Goal: Contribute content

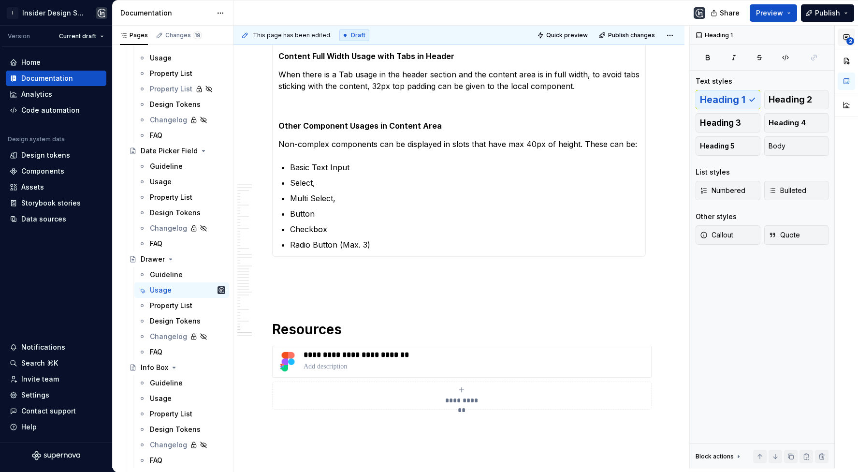
scroll to position [1228, 0]
click at [845, 39] on icon "button" at bounding box center [847, 37] width 6 height 5
type textarea "*"
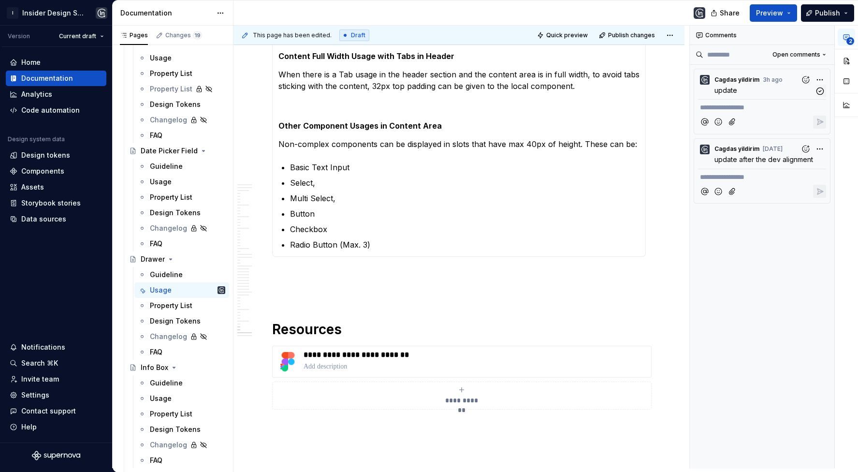
click at [749, 77] on span "Cagdas yildirim" at bounding box center [737, 80] width 45 height 8
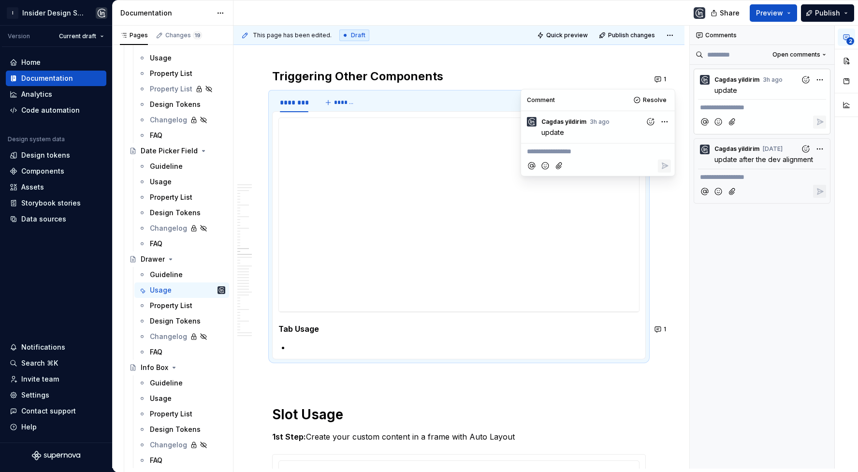
scroll to position [2983, 0]
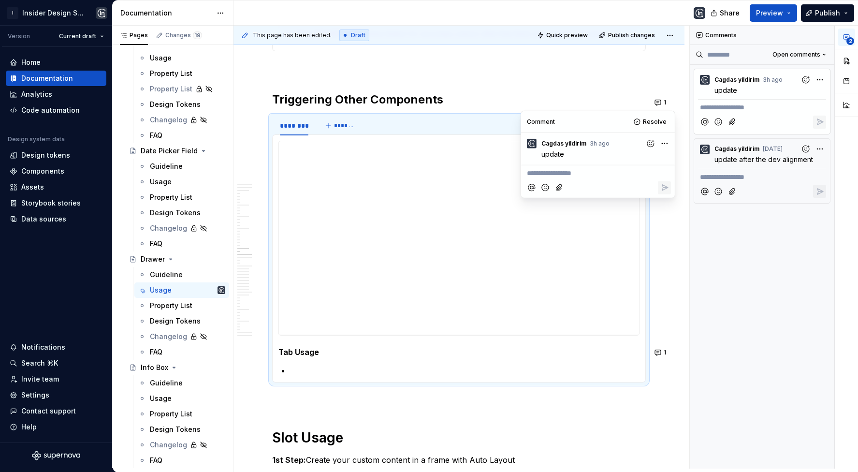
click at [298, 365] on p at bounding box center [465, 371] width 350 height 12
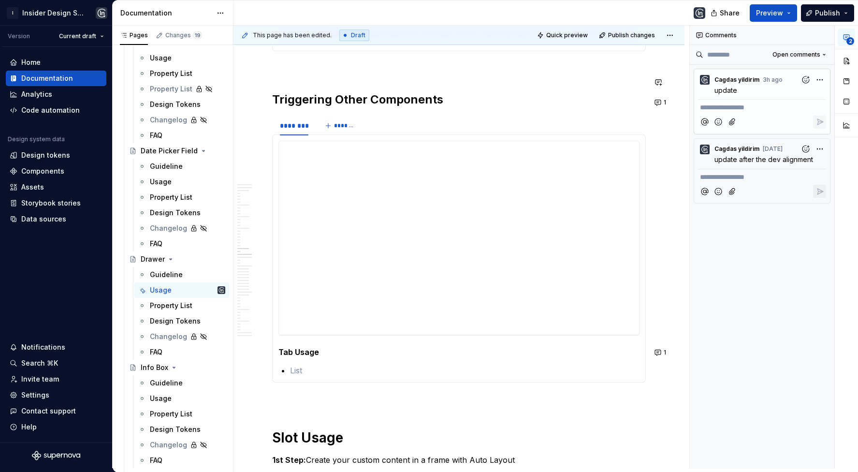
click at [295, 347] on strong "Tab Usage" at bounding box center [298, 352] width 41 height 10
click at [294, 365] on p at bounding box center [465, 371] width 350 height 12
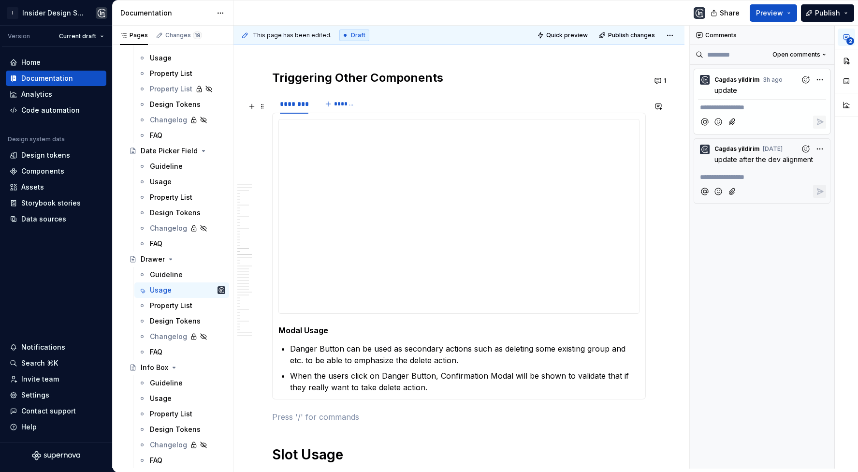
scroll to position [2996, 0]
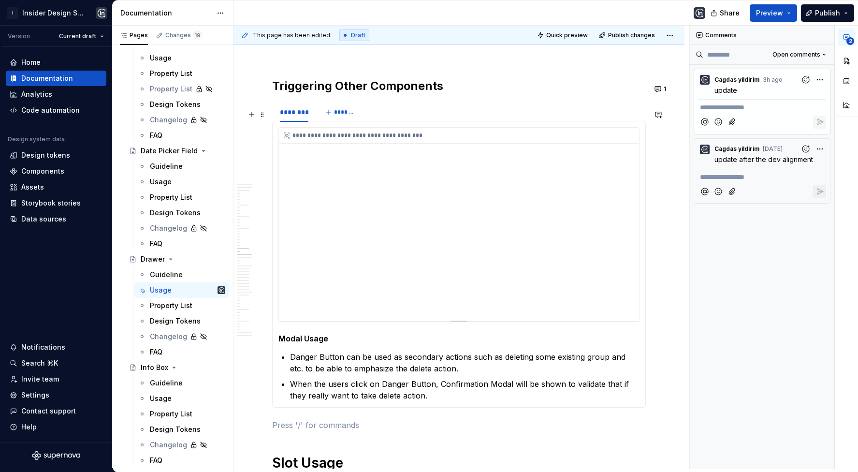
click at [571, 168] on div "**********" at bounding box center [459, 224] width 360 height 193
click at [601, 151] on div "**********" at bounding box center [459, 224] width 360 height 193
click at [849, 62] on button "button" at bounding box center [846, 60] width 17 height 17
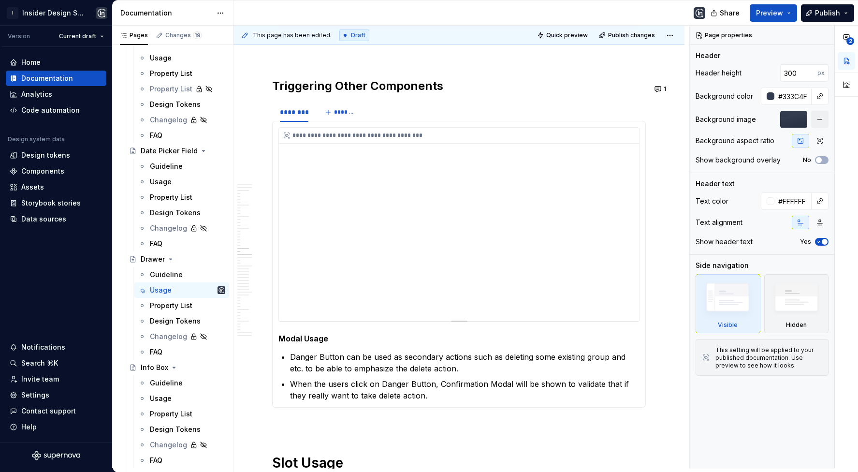
type textarea "*"
click at [610, 168] on div "**********" at bounding box center [459, 224] width 360 height 193
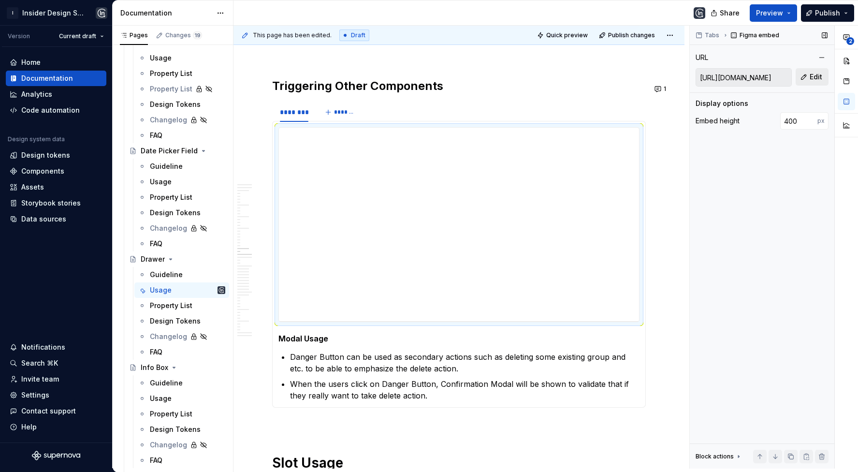
click at [817, 74] on span "Edit" at bounding box center [816, 77] width 13 height 10
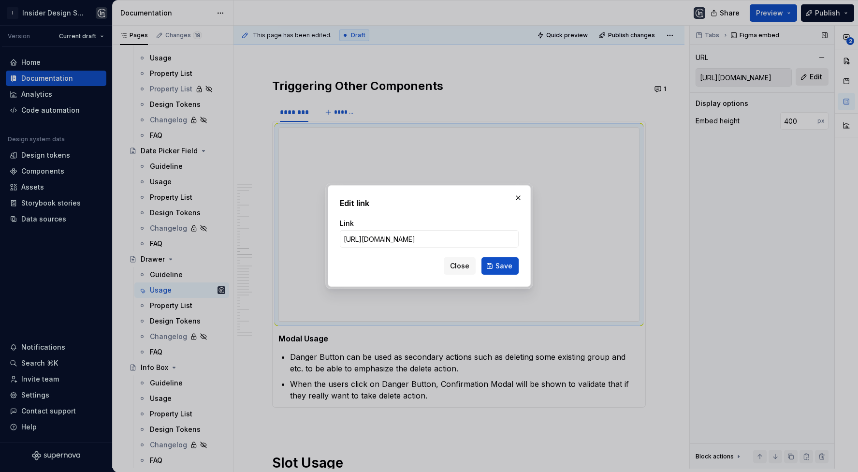
type input "[URL][DOMAIN_NAME]"
click button "Save" at bounding box center [499, 265] width 37 height 17
type input "[URL][DOMAIN_NAME]"
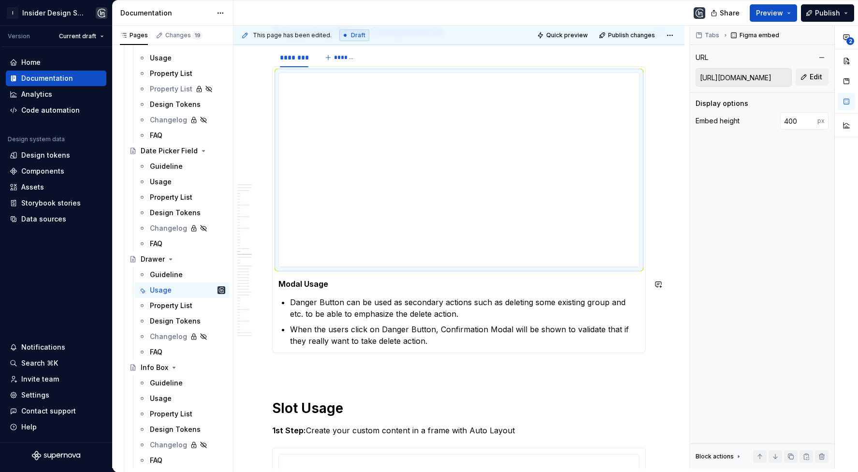
scroll to position [1949, 0]
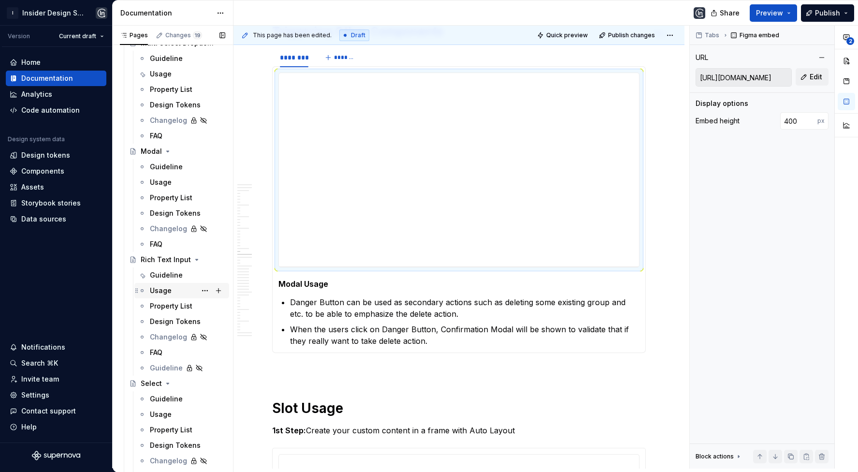
click at [172, 293] on div "Usage" at bounding box center [187, 291] width 75 height 14
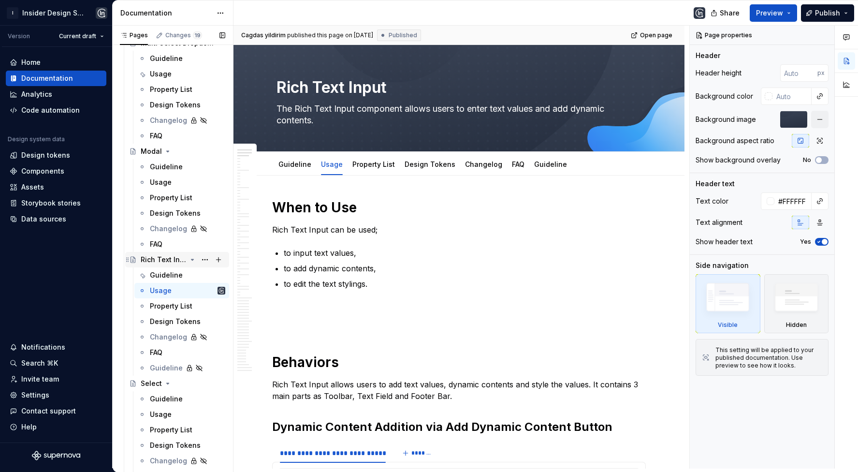
scroll to position [1408, 0]
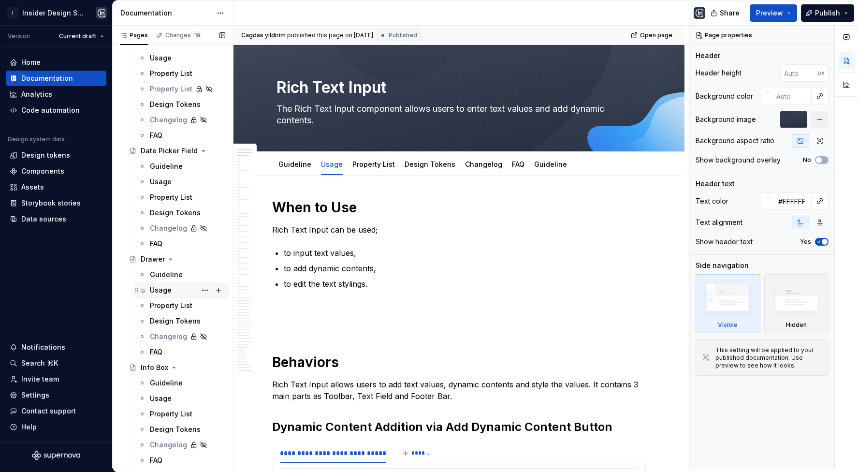
click at [161, 289] on div "Usage" at bounding box center [161, 290] width 22 height 10
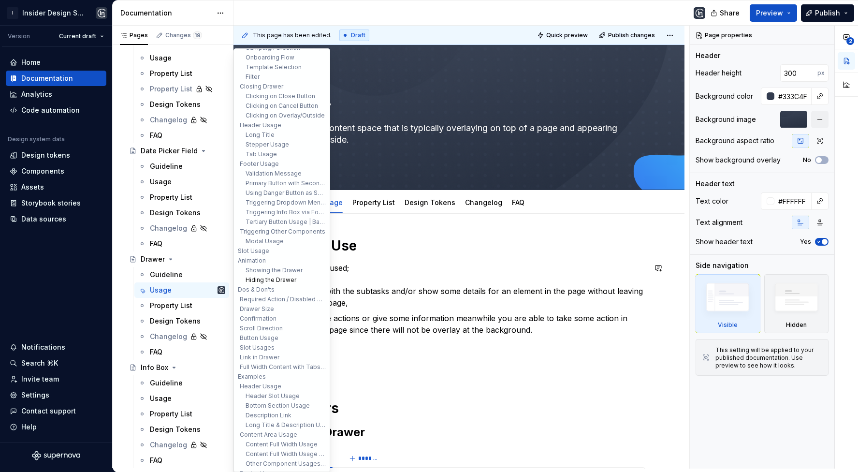
scroll to position [92, 0]
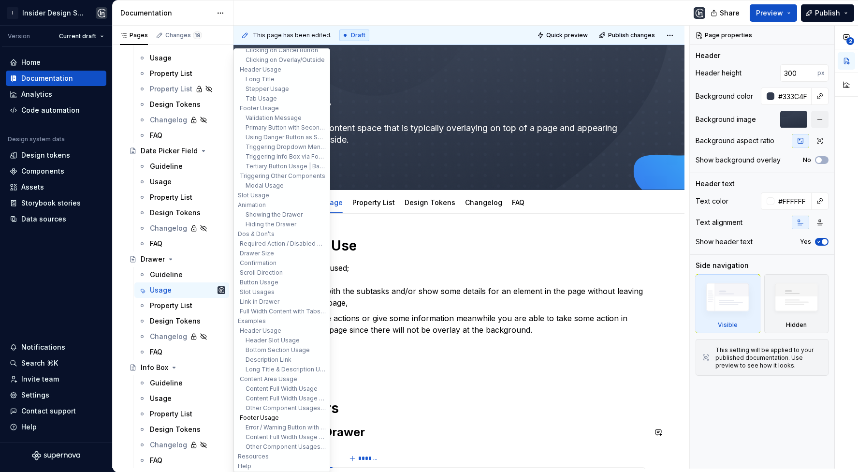
click at [267, 416] on button "Footer Usage" at bounding box center [282, 418] width 92 height 10
type textarea "*"
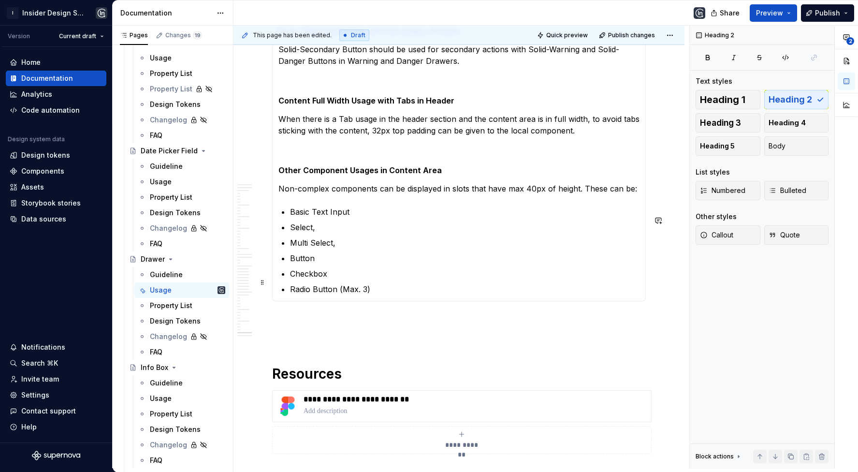
scroll to position [12697, 0]
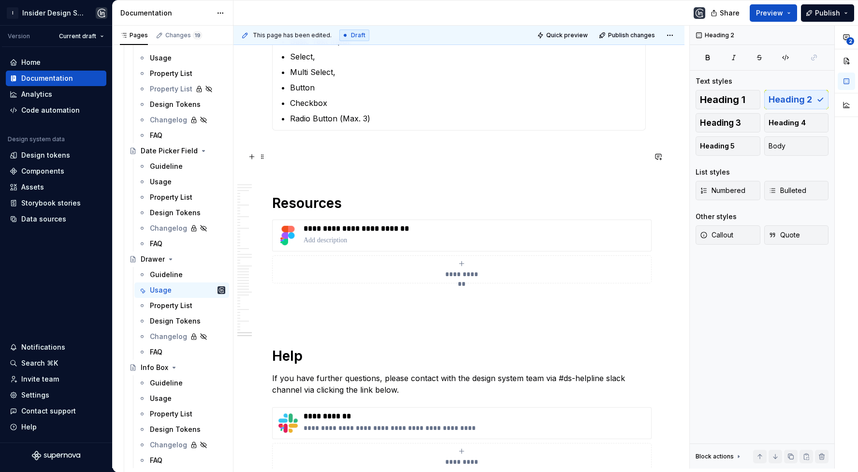
click at [330, 151] on p at bounding box center [459, 148] width 374 height 12
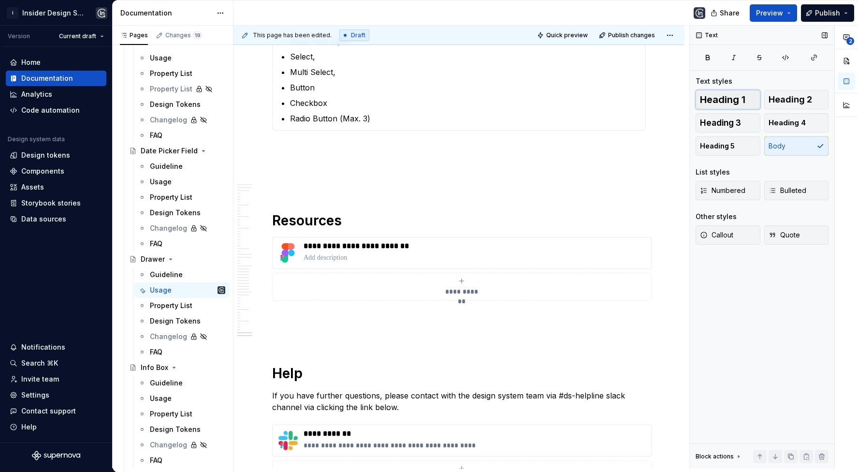
click at [738, 95] on span "Heading 1" at bounding box center [722, 100] width 45 height 10
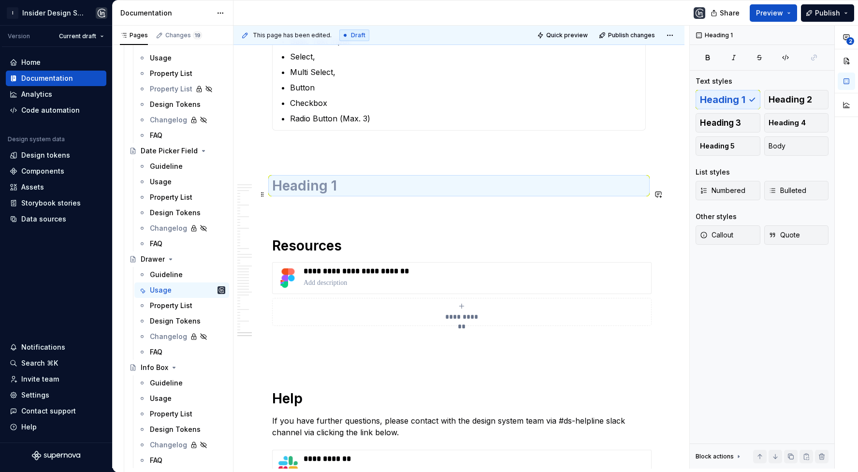
click at [341, 192] on h1 at bounding box center [459, 185] width 374 height 17
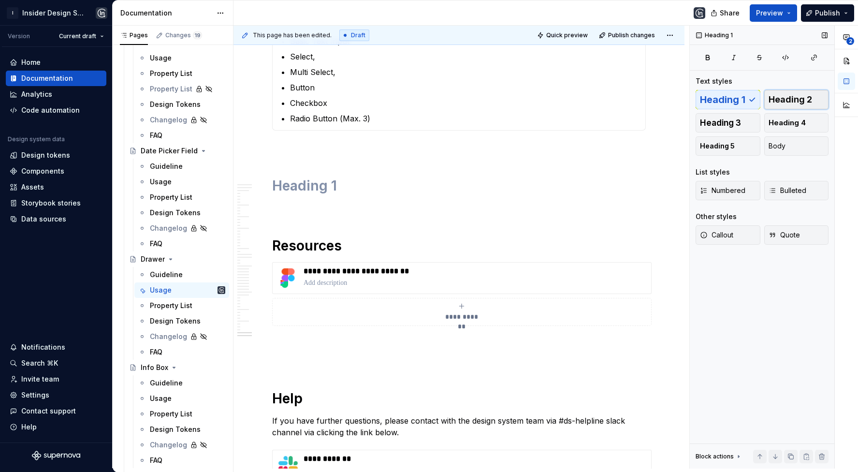
click at [778, 95] on span "Heading 2" at bounding box center [791, 100] width 44 height 10
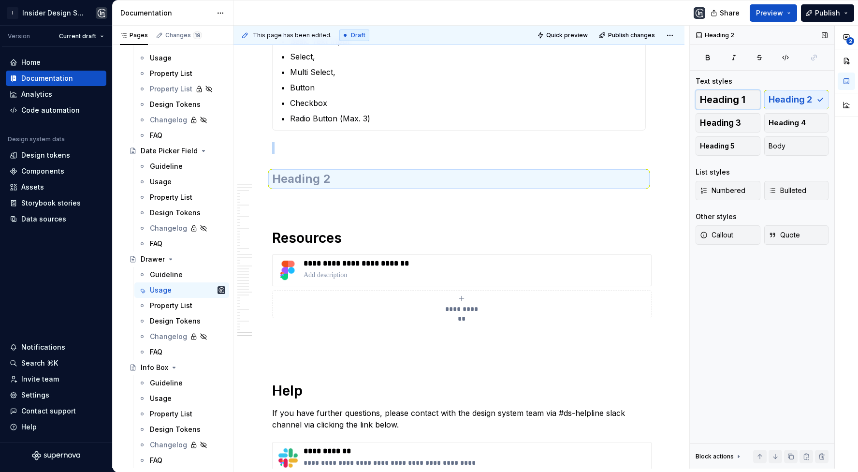
click at [732, 95] on span "Heading 1" at bounding box center [722, 100] width 45 height 10
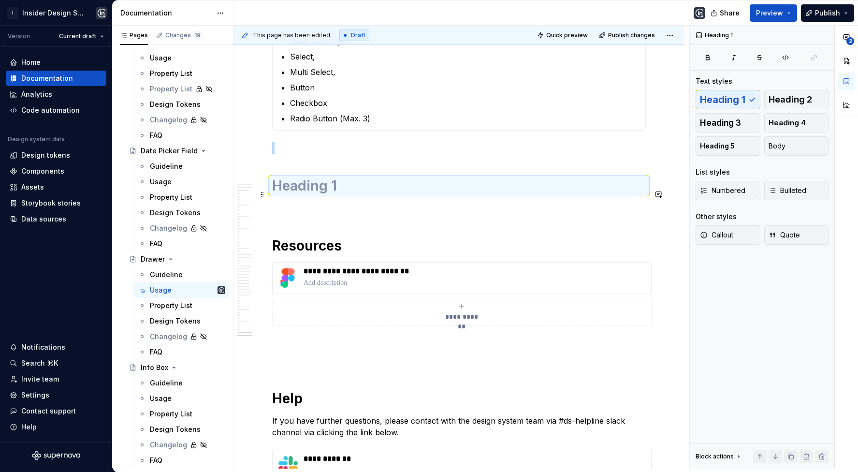
click at [335, 194] on h1 at bounding box center [459, 185] width 374 height 17
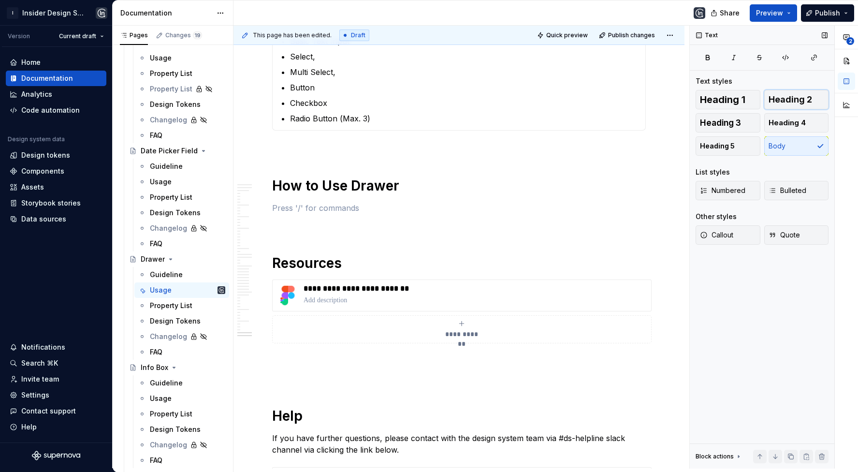
click at [784, 95] on span "Heading 2" at bounding box center [791, 100] width 44 height 10
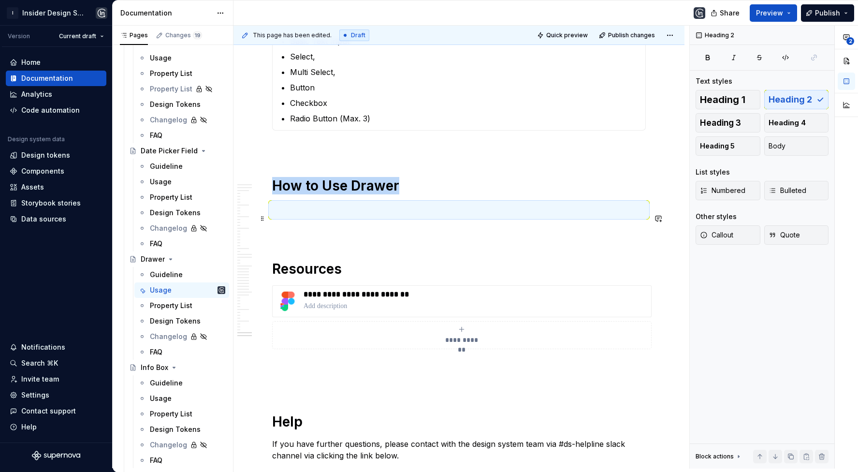
click at [276, 218] on h2 at bounding box center [459, 209] width 374 height 15
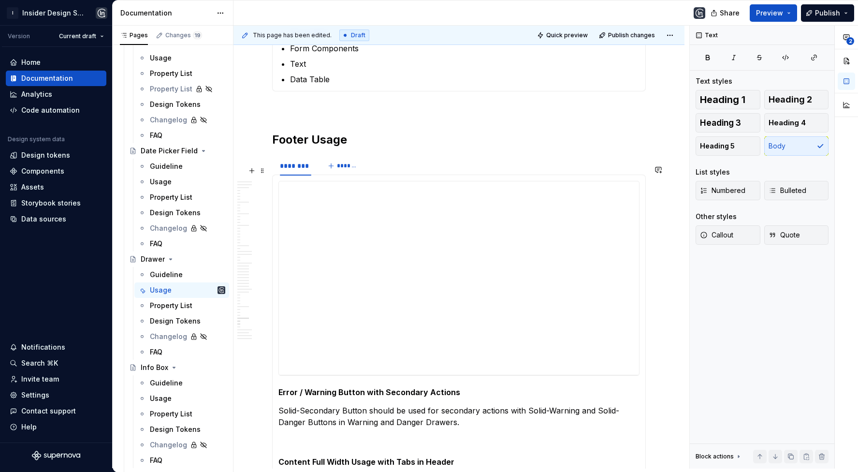
scroll to position [12127, 0]
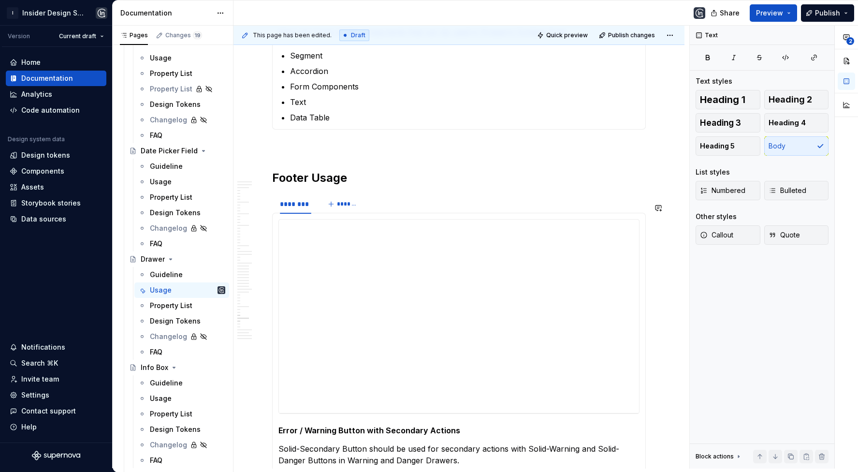
click at [365, 223] on div "**********" at bounding box center [458, 316] width 361 height 195
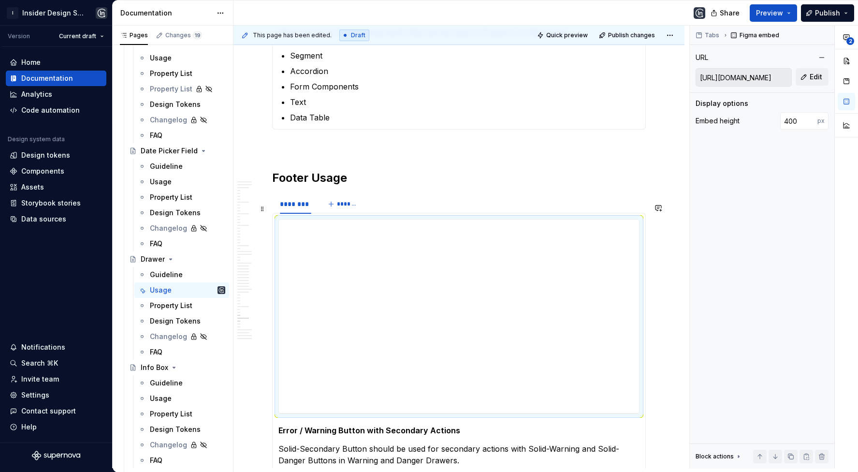
click at [369, 214] on div "******** *******" at bounding box center [459, 203] width 374 height 19
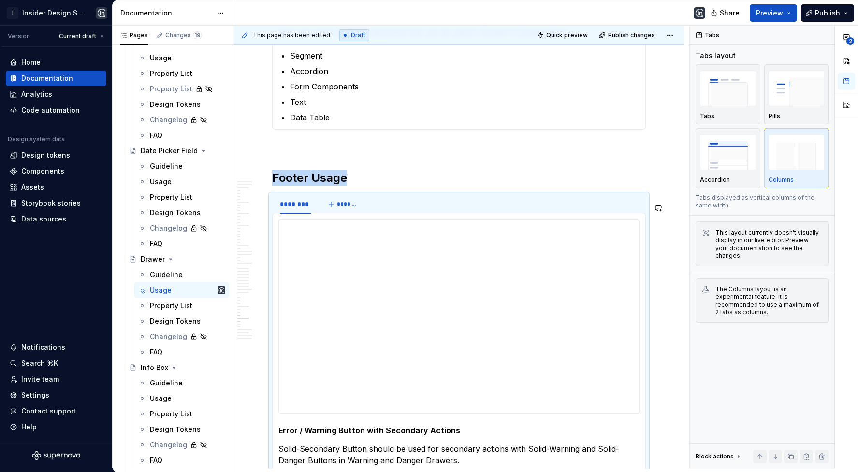
copy h2 "Footer Usage"
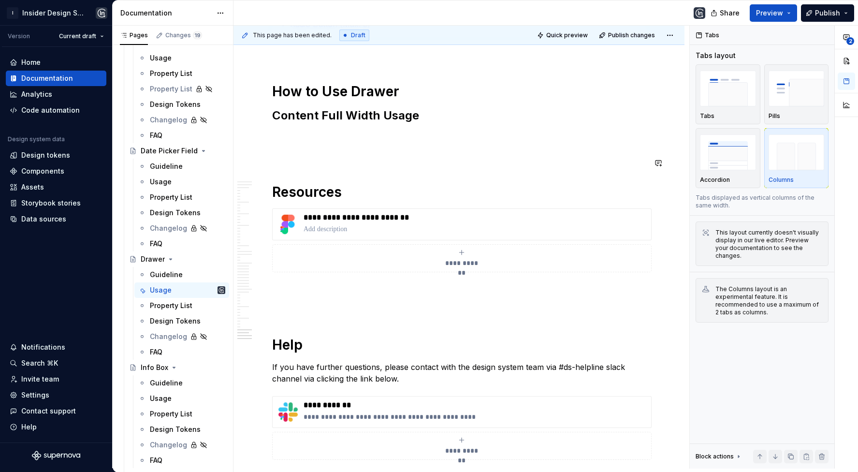
scroll to position [12762, 0]
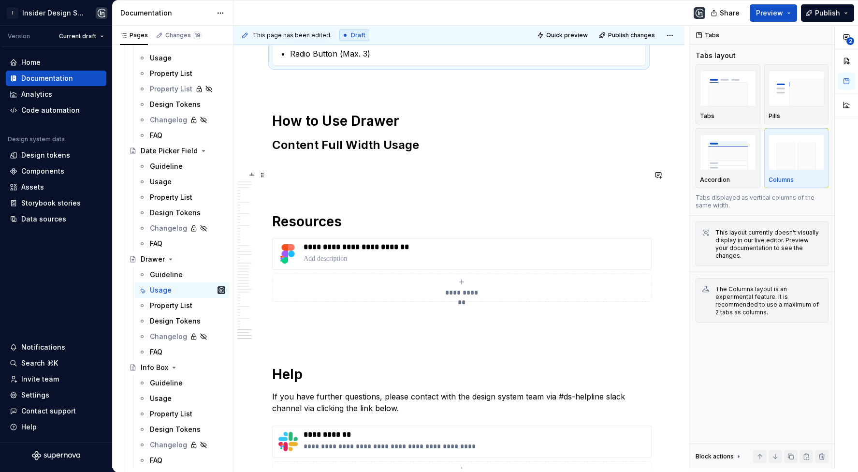
click at [341, 172] on p at bounding box center [459, 166] width 374 height 12
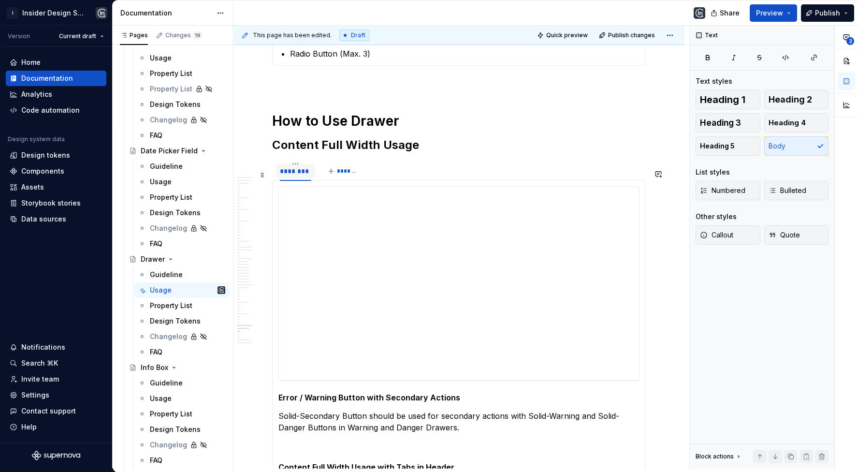
click at [297, 176] on div "********" at bounding box center [295, 171] width 31 height 10
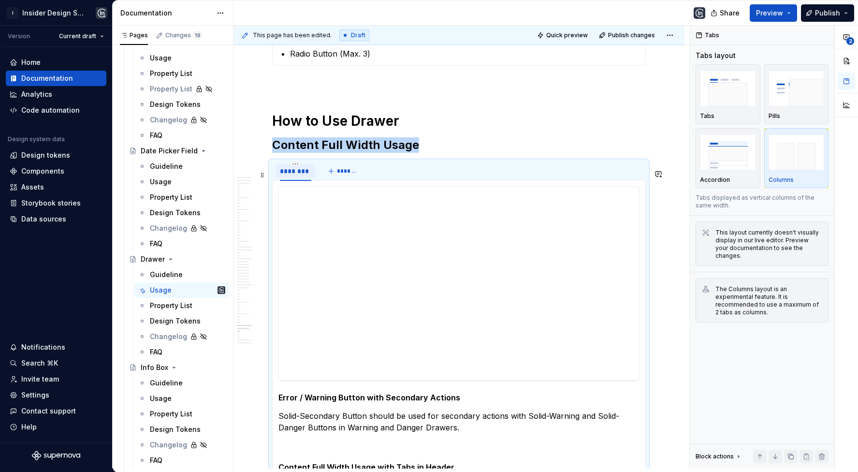
click at [297, 176] on div "********" at bounding box center [295, 171] width 31 height 10
type input "*****"
type textarea "*"
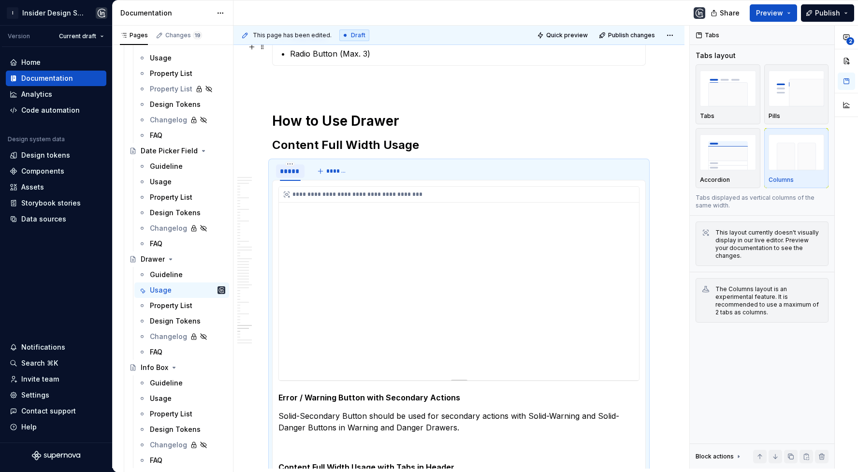
click at [357, 265] on div "**********" at bounding box center [459, 283] width 360 height 193
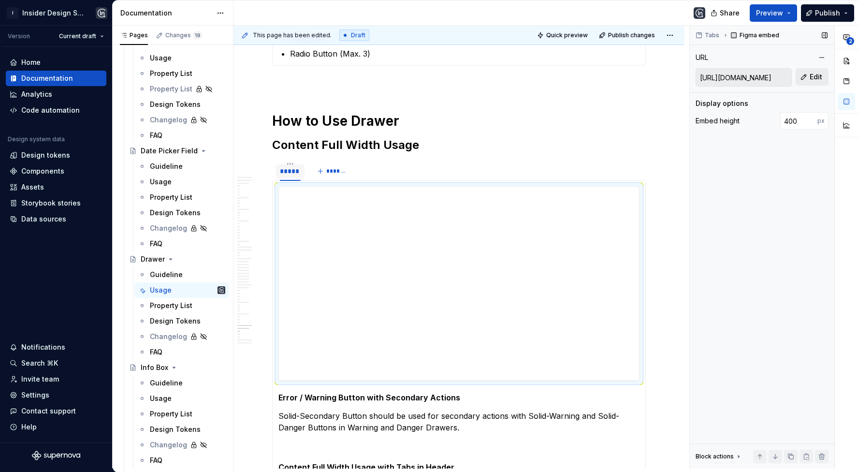
click at [815, 81] on button "Edit" at bounding box center [812, 76] width 33 height 17
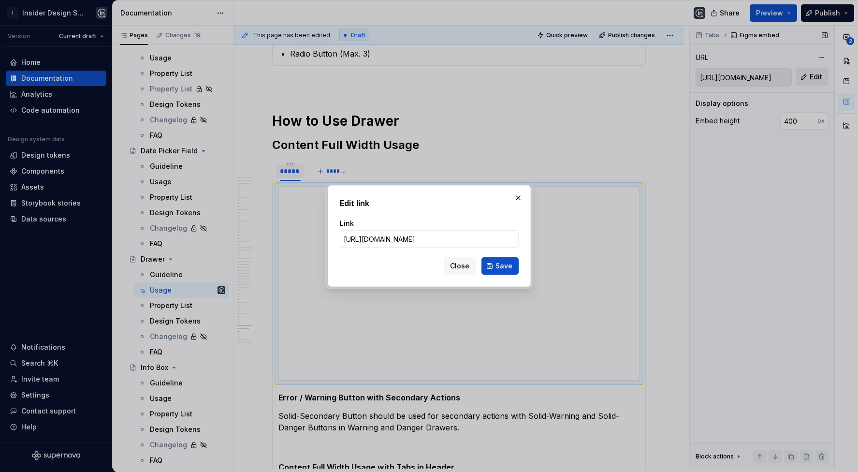
type input "[URL][DOMAIN_NAME]"
click button "Save" at bounding box center [499, 265] width 37 height 17
type input "[URL][DOMAIN_NAME]"
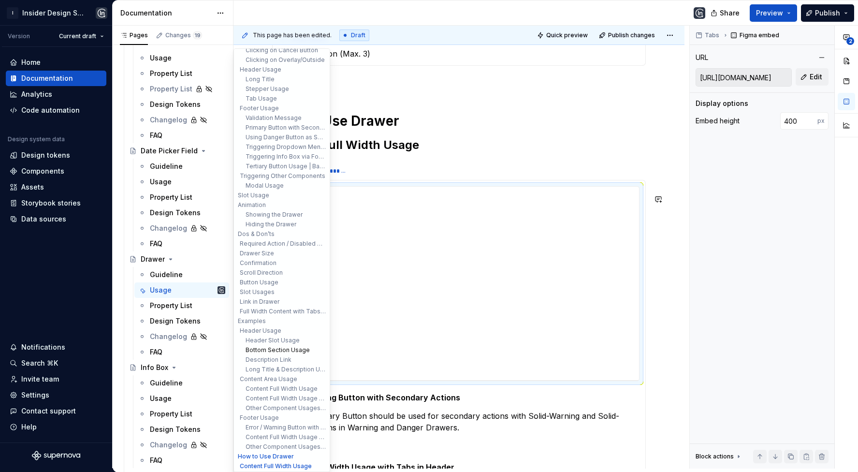
scroll to position [141, 0]
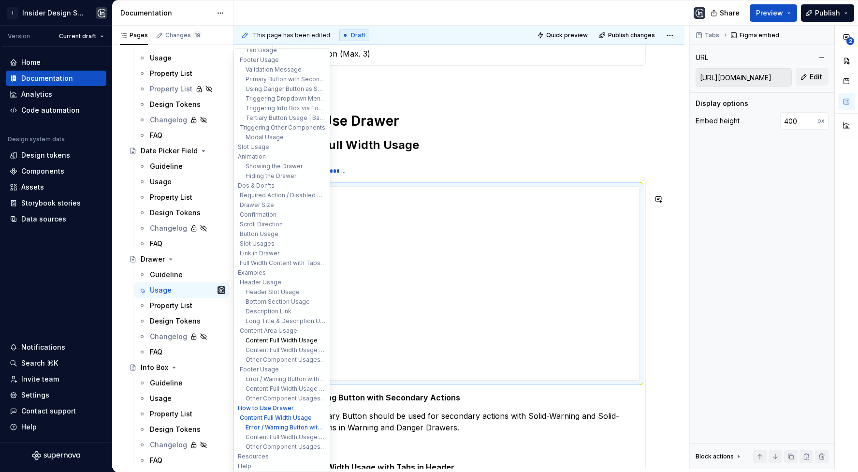
click at [282, 337] on button "Content Full Width Usage" at bounding box center [282, 340] width 92 height 10
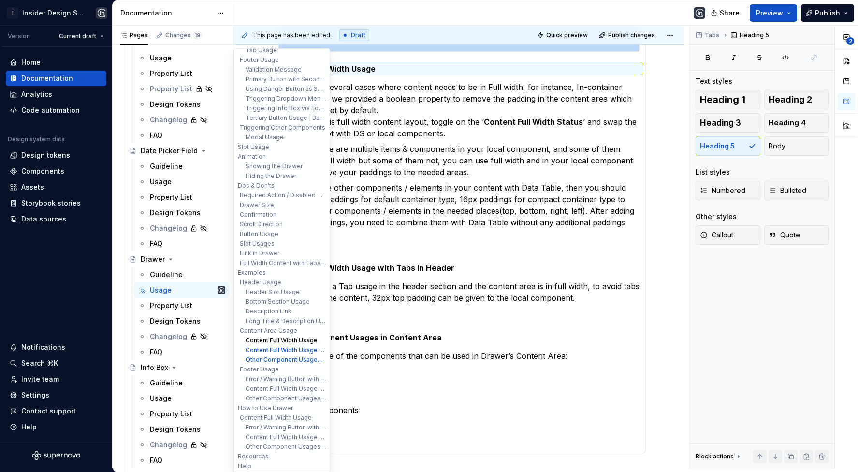
scroll to position [11803, 0]
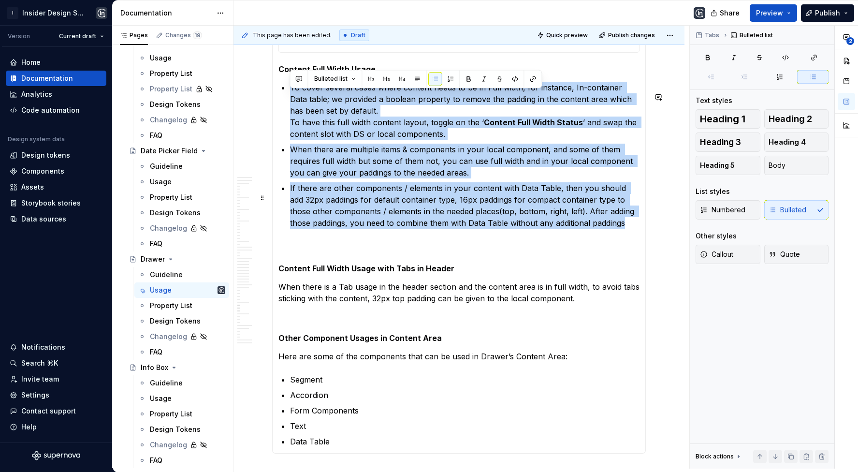
drag, startPoint x: 291, startPoint y: 96, endPoint x: 608, endPoint y: 232, distance: 345.2
click at [608, 229] on ul "To cover several cases where content needs to be in Full width, for instance, I…" at bounding box center [465, 155] width 350 height 147
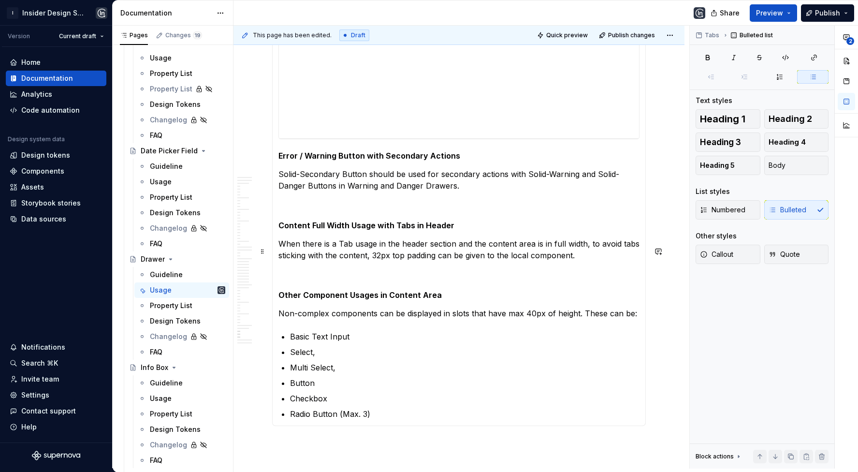
scroll to position [13131, 0]
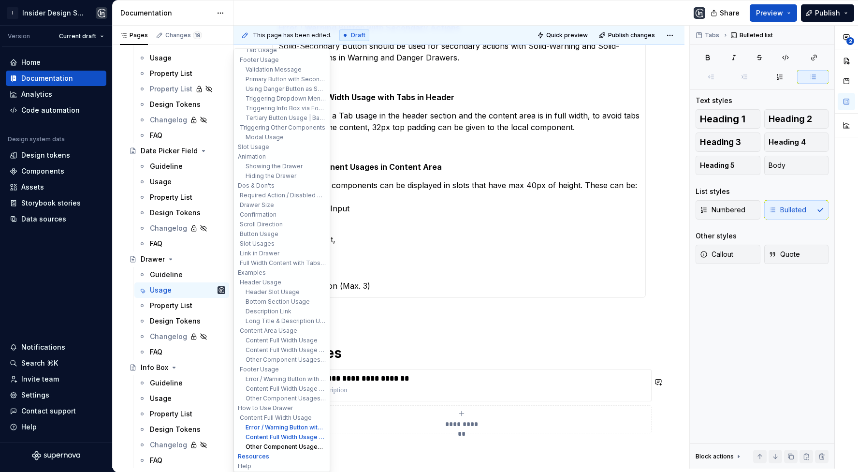
click at [282, 447] on button "Other Component Usages in Content Area" at bounding box center [282, 447] width 92 height 10
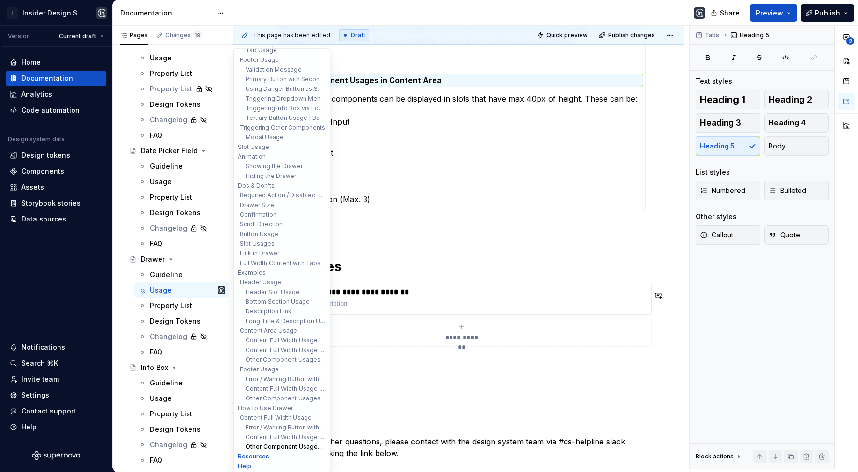
scroll to position [13227, 0]
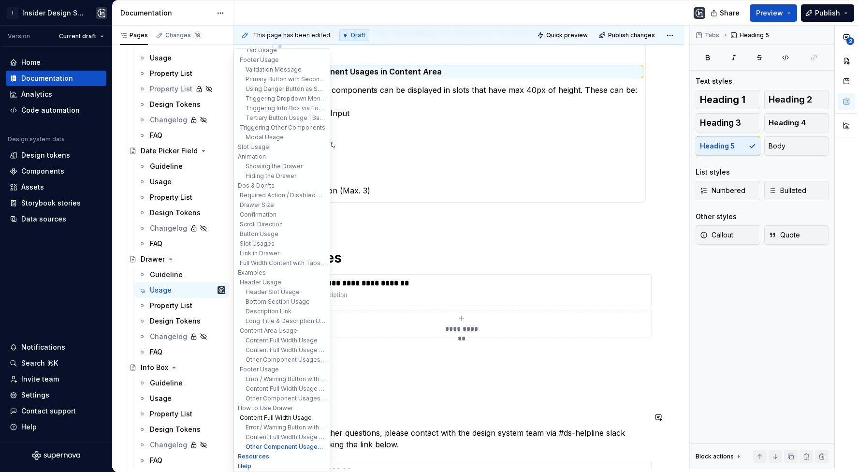
click at [270, 415] on button "Content Full Width Usage" at bounding box center [282, 418] width 92 height 10
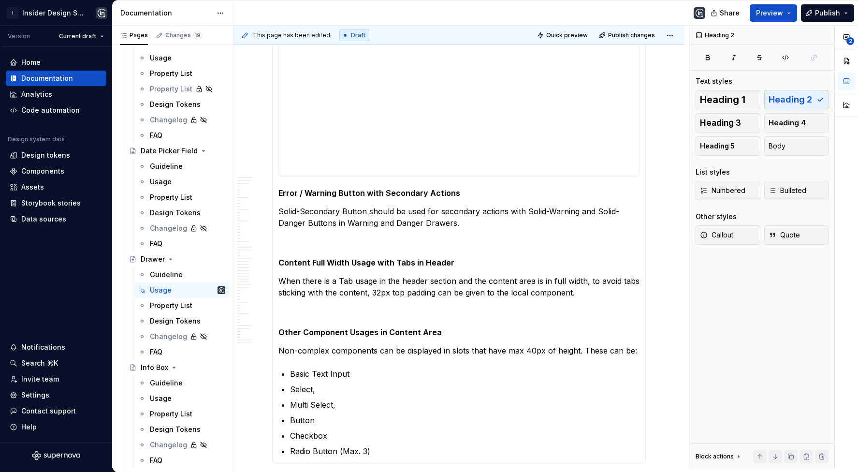
scroll to position [12969, 0]
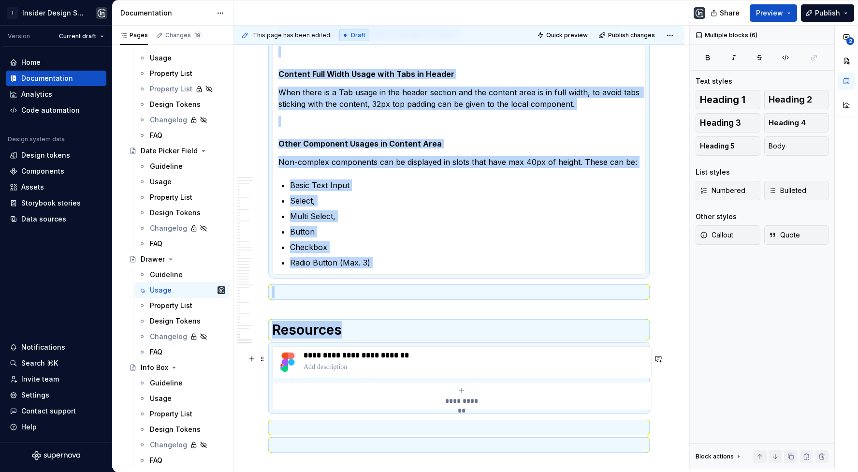
drag, startPoint x: 278, startPoint y: 194, endPoint x: 443, endPoint y: 446, distance: 301.4
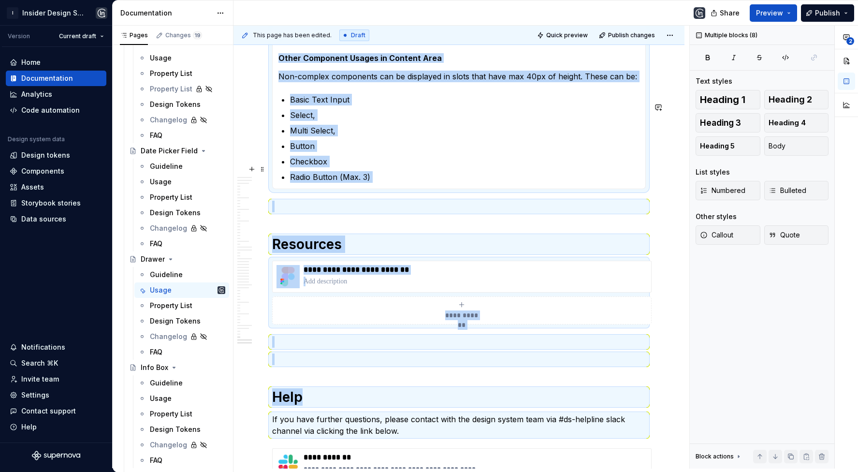
click at [356, 167] on p "Checkbox" at bounding box center [465, 162] width 350 height 12
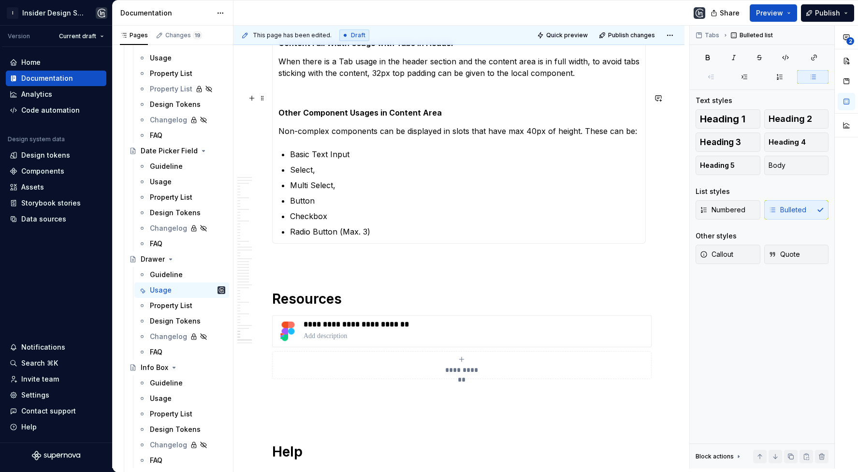
scroll to position [13107, 0]
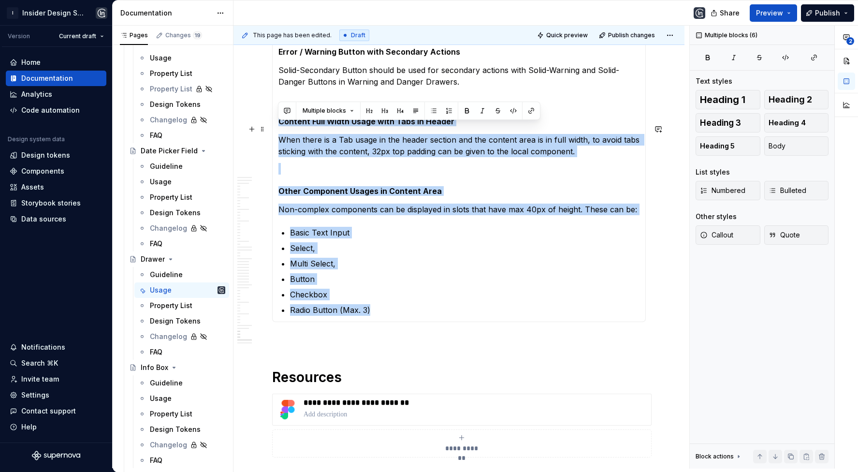
drag, startPoint x: 372, startPoint y: 315, endPoint x: 290, endPoint y: 120, distance: 211.9
click at [290, 120] on section-item-column "**********" at bounding box center [458, 77] width 361 height 475
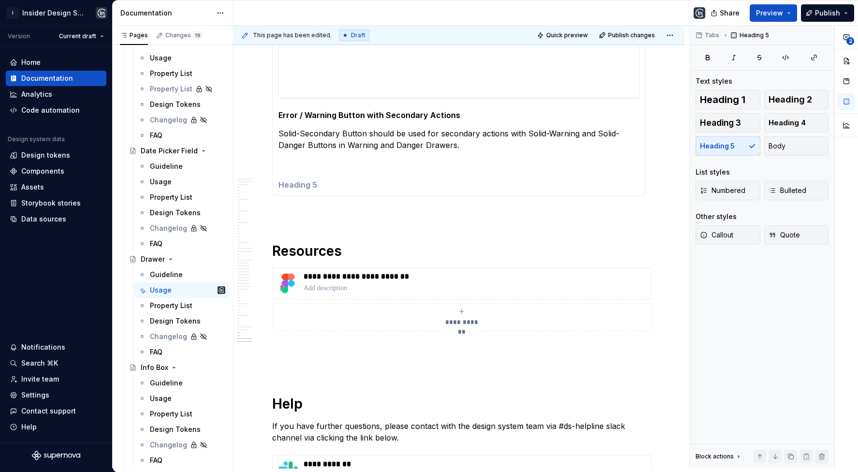
scroll to position [12983, 0]
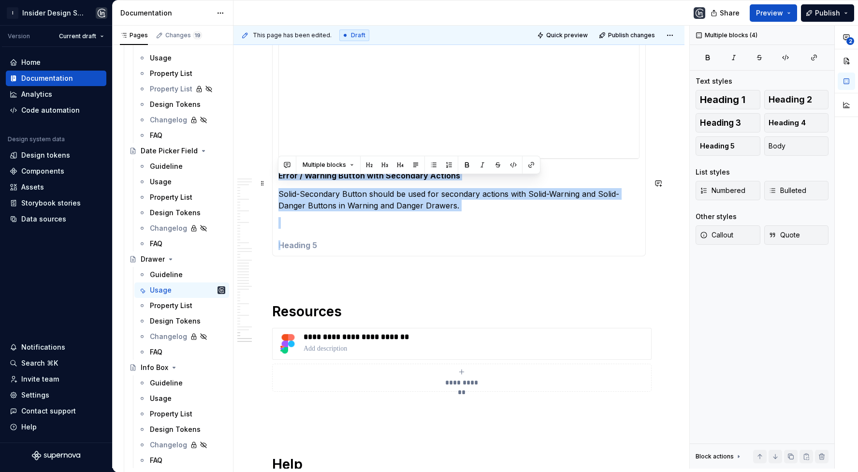
drag, startPoint x: 327, startPoint y: 242, endPoint x: 277, endPoint y: 183, distance: 77.6
click at [277, 183] on div "**********" at bounding box center [459, 107] width 374 height 298
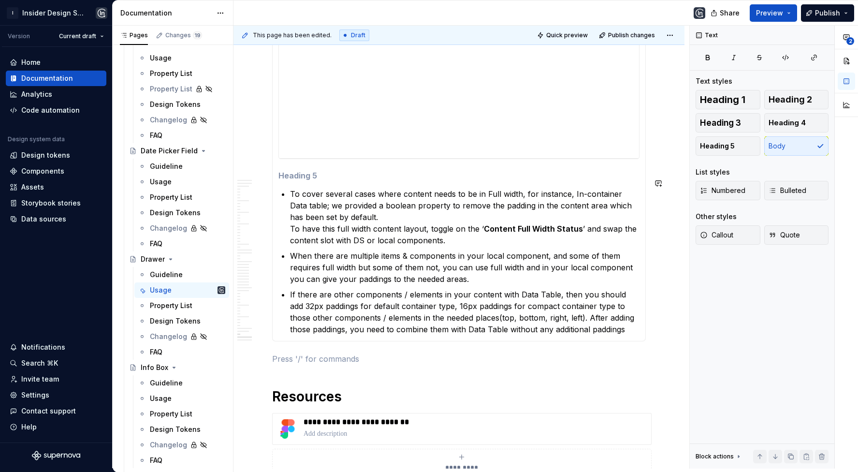
scroll to position [114, 0]
click at [311, 180] on h5 at bounding box center [458, 176] width 361 height 10
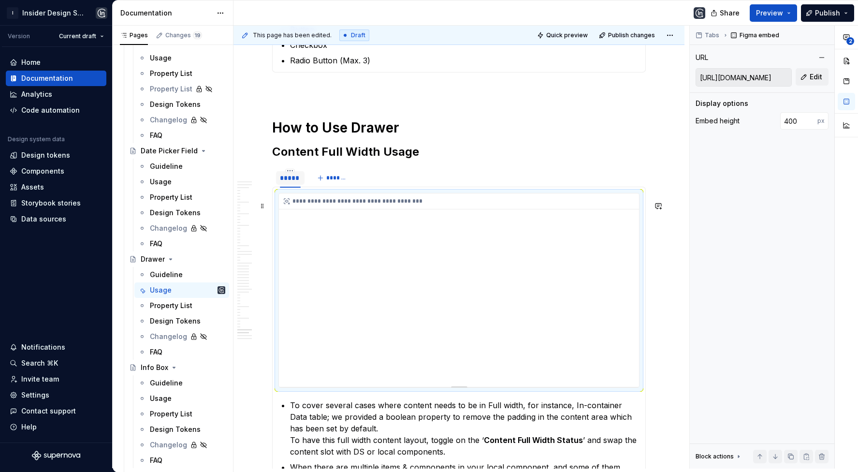
scroll to position [12756, 0]
click at [368, 157] on h2 "Content Full Width Usage" at bounding box center [459, 150] width 374 height 15
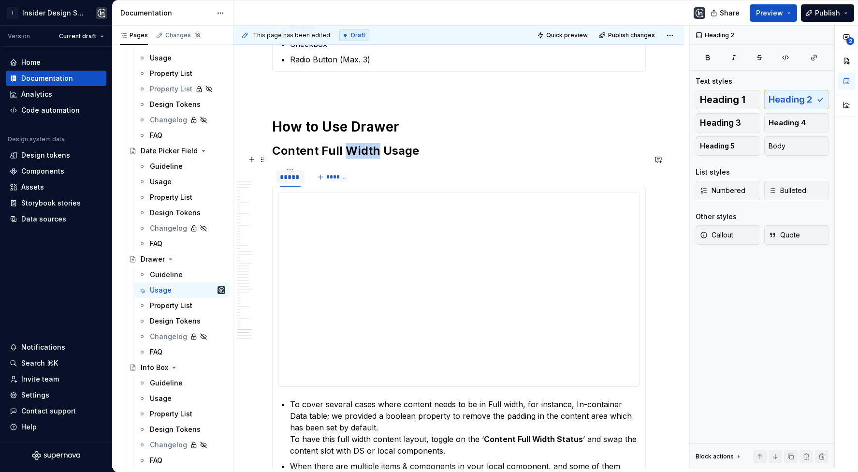
click at [368, 157] on h2 "Content Full Width Usage" at bounding box center [459, 150] width 374 height 15
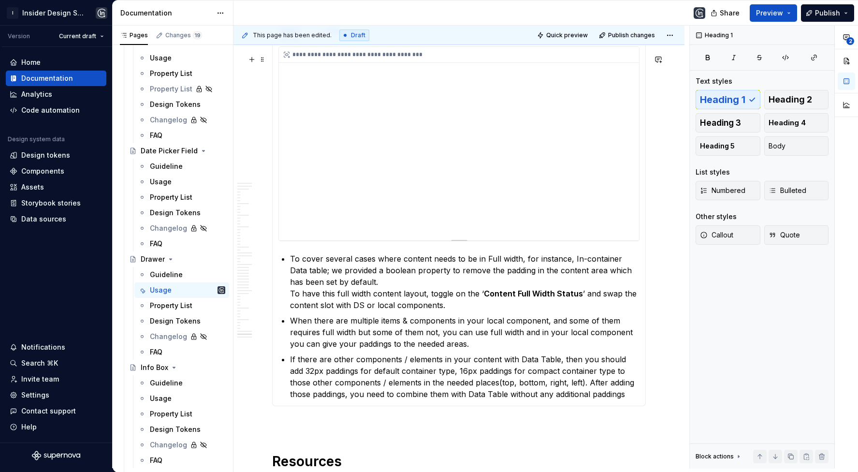
scroll to position [12891, 0]
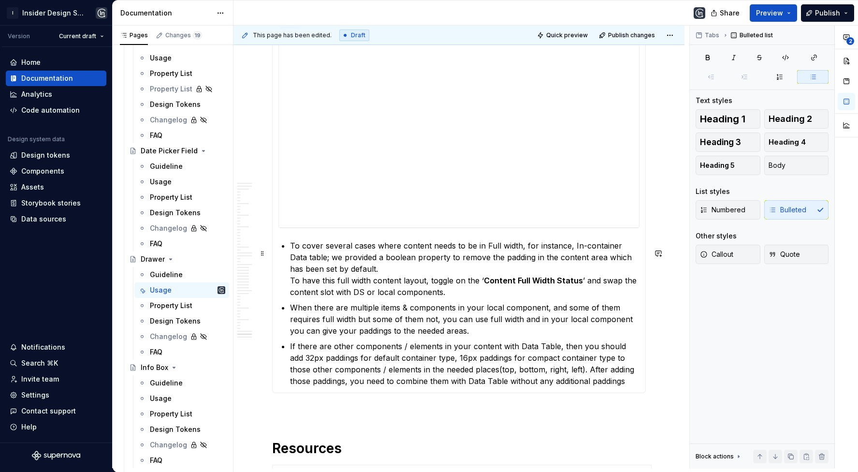
click at [289, 261] on section-item-column "**********" at bounding box center [458, 209] width 361 height 353
click at [289, 249] on section-item-column "**********" at bounding box center [458, 209] width 361 height 353
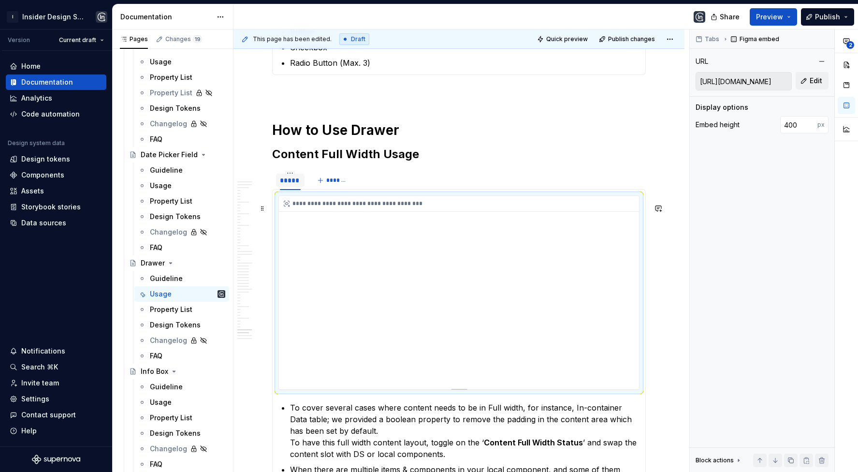
scroll to position [12779, 0]
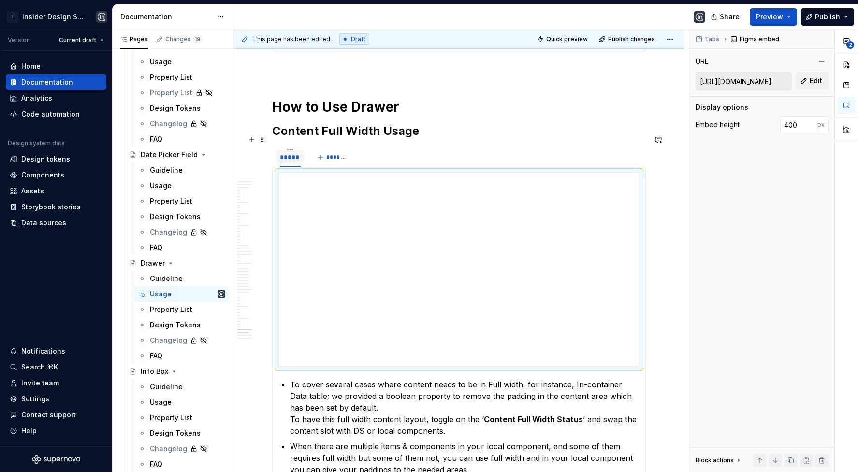
click at [317, 137] on h2 "Content Full Width Usage" at bounding box center [459, 130] width 374 height 15
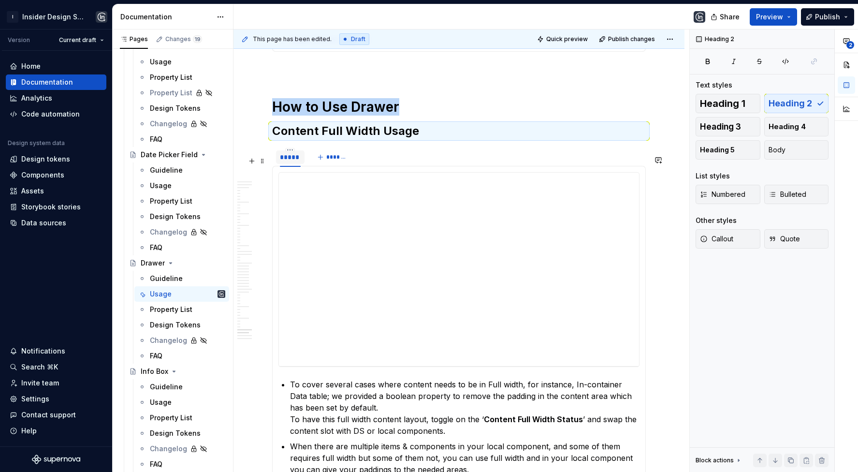
click at [365, 167] on div "***** *******" at bounding box center [459, 156] width 374 height 19
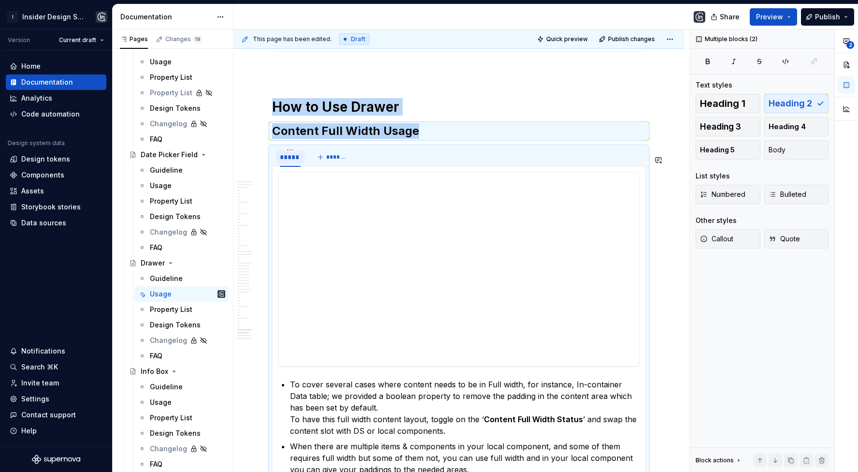
copy div "How to Use Drawer Content Full Width Usage"
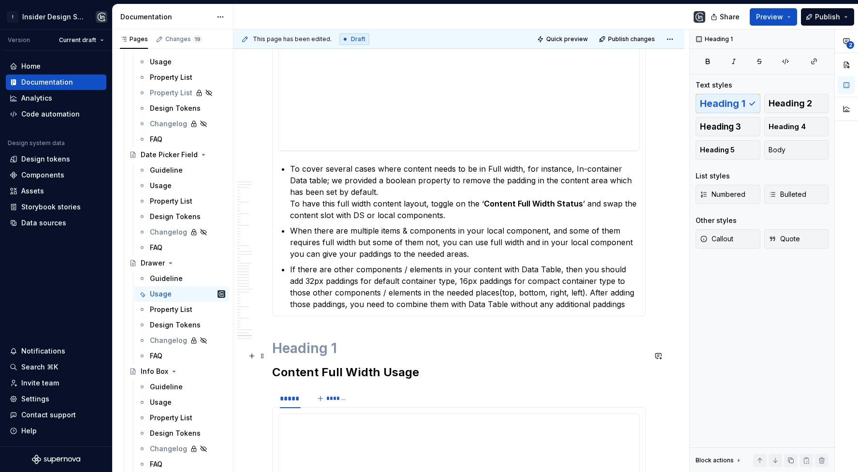
click at [321, 351] on h1 at bounding box center [459, 347] width 374 height 17
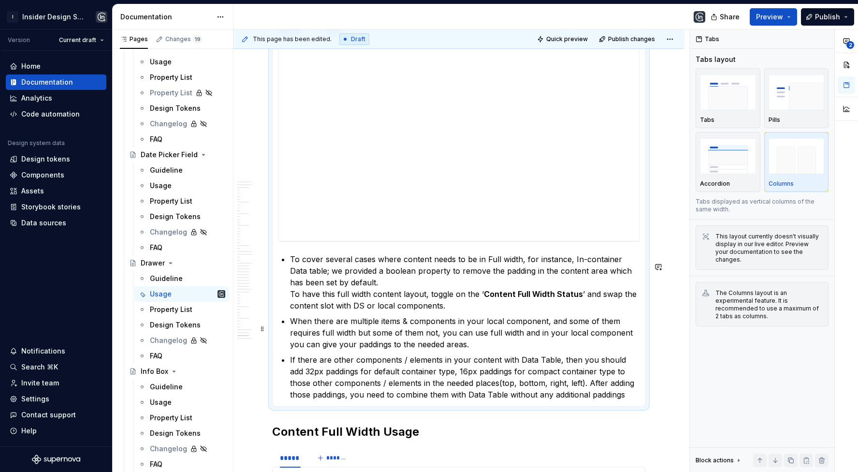
scroll to position [112, 0]
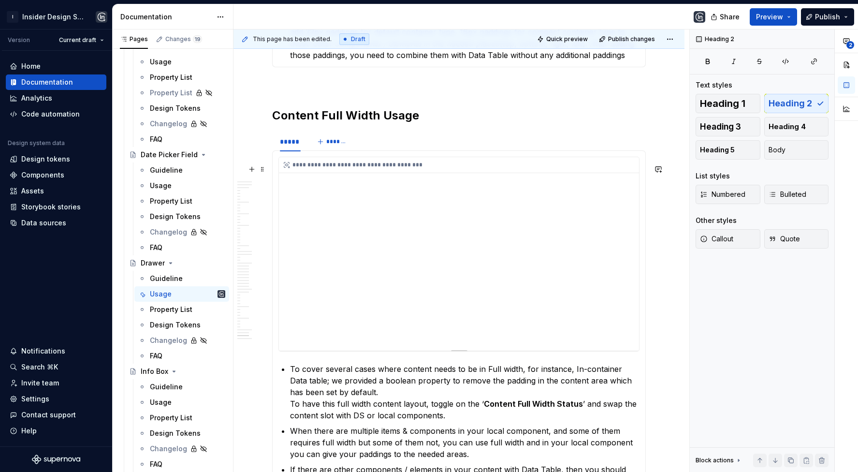
scroll to position [13259, 0]
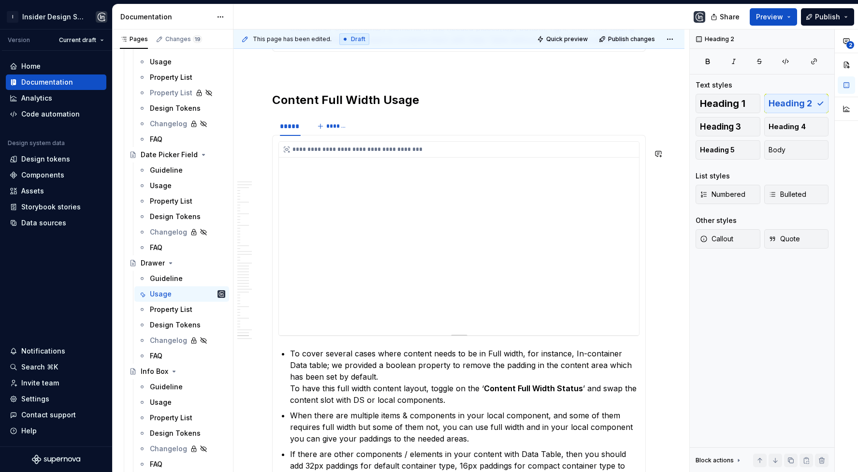
click at [525, 221] on div "**********" at bounding box center [459, 238] width 360 height 193
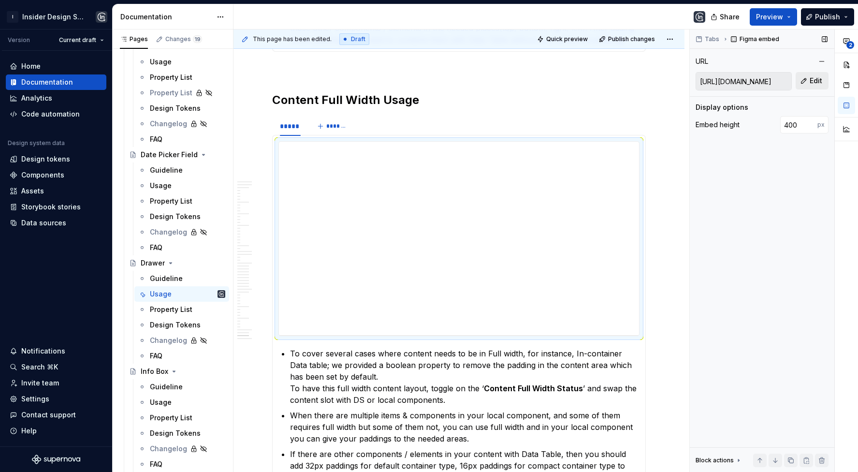
click at [807, 78] on button "Edit" at bounding box center [812, 80] width 33 height 17
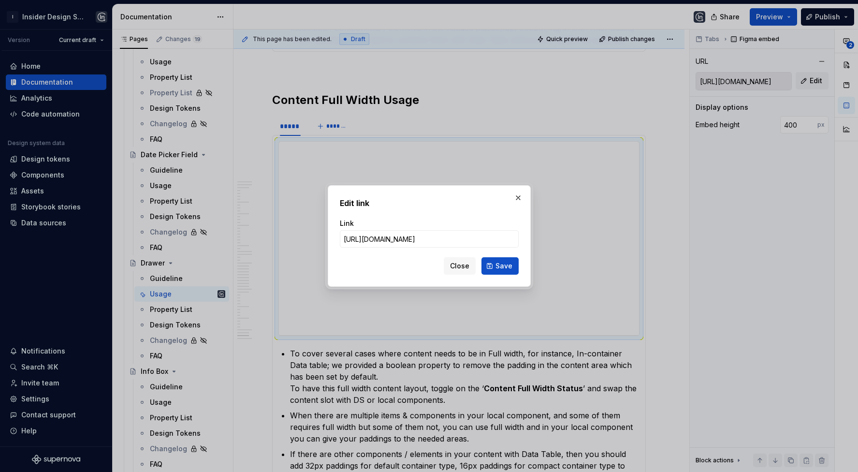
type input "[URL][DOMAIN_NAME]"
click button "Save" at bounding box center [499, 265] width 37 height 17
type input "[URL][DOMAIN_NAME]"
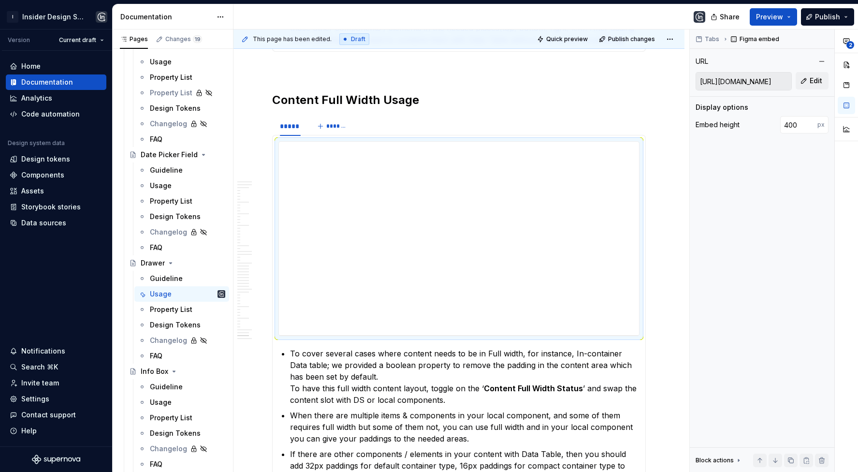
click at [324, 106] on h2 "Content Full Width Usage" at bounding box center [459, 99] width 374 height 15
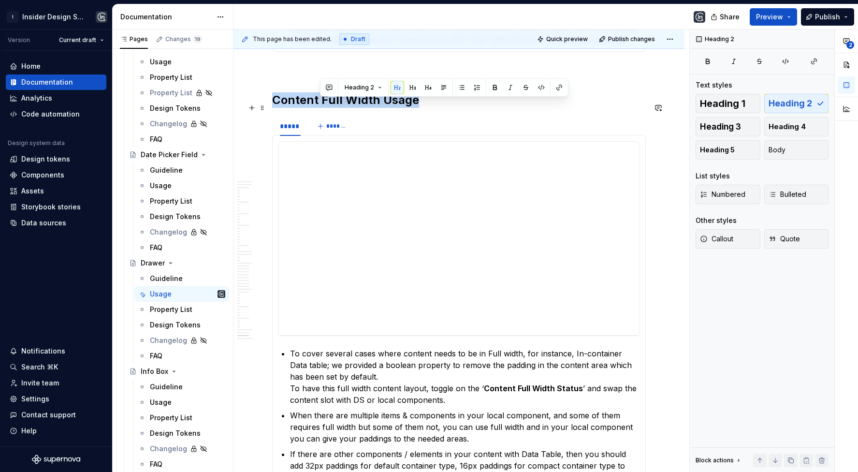
click at [324, 106] on h2 "Content Full Width Usage" at bounding box center [459, 99] width 374 height 15
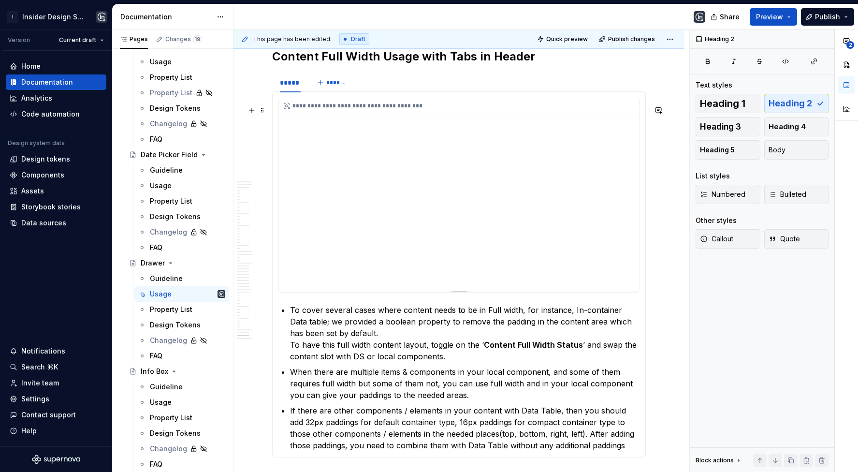
scroll to position [13324, 0]
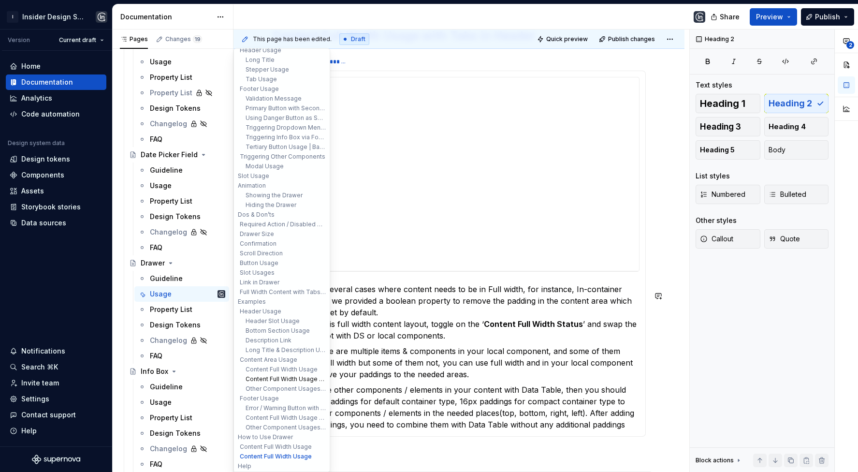
click at [277, 377] on button "Content Full Width Usage with Tabs in Header" at bounding box center [282, 379] width 92 height 10
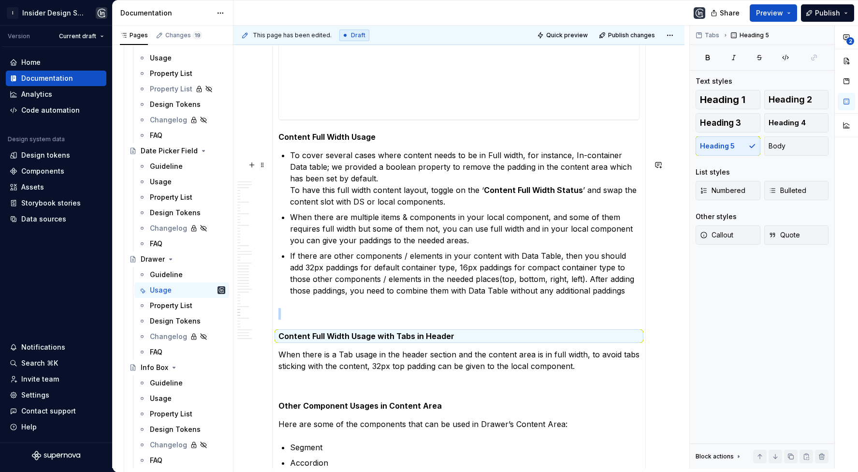
scroll to position [11732, 0]
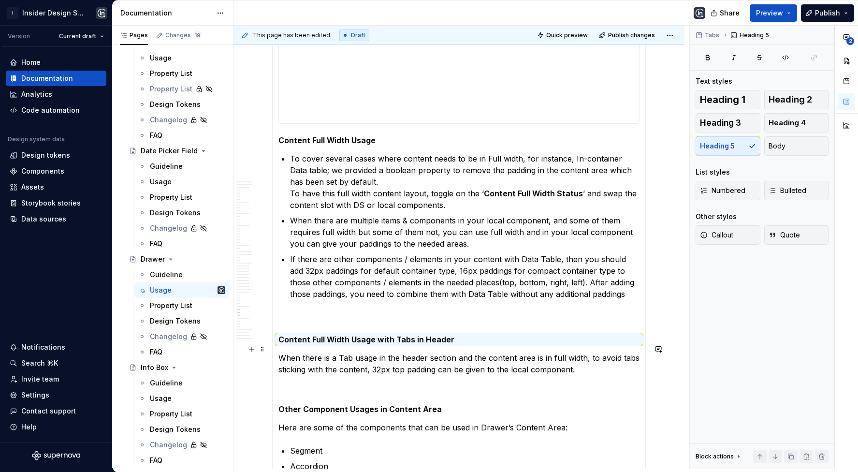
click at [284, 344] on h5 "Content Full Width Usage with Tabs in Header" at bounding box center [458, 340] width 361 height 10
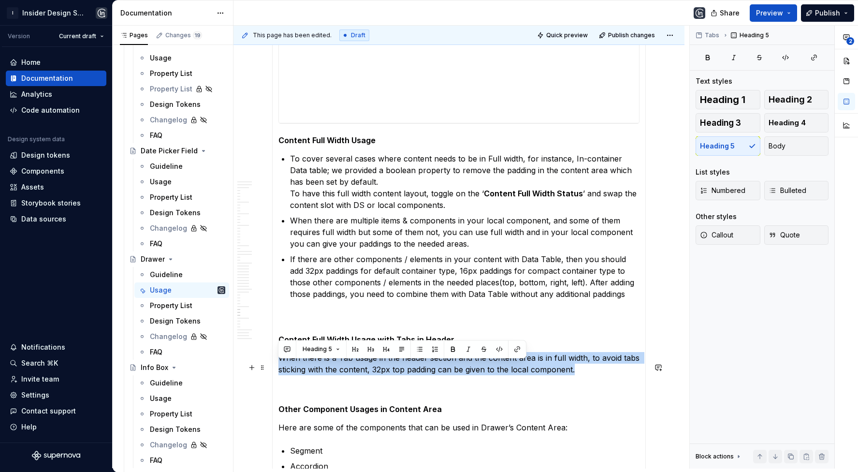
drag, startPoint x: 279, startPoint y: 363, endPoint x: 574, endPoint y: 378, distance: 295.3
click at [574, 375] on p "When there is a Tab usage in the header section and the content area is in full…" at bounding box center [458, 363] width 361 height 23
copy p "When there is a Tab usage in the header section and the content area is in full…"
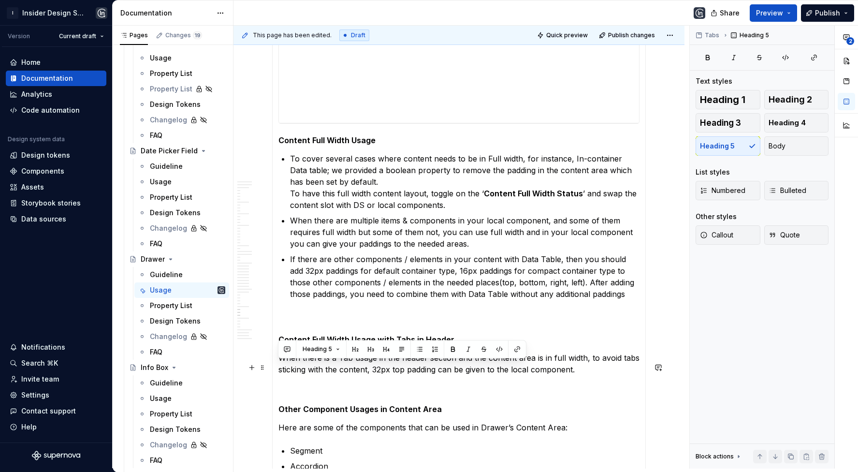
click at [328, 375] on p "When there is a Tab usage in the header section and the content area is in full…" at bounding box center [458, 363] width 361 height 23
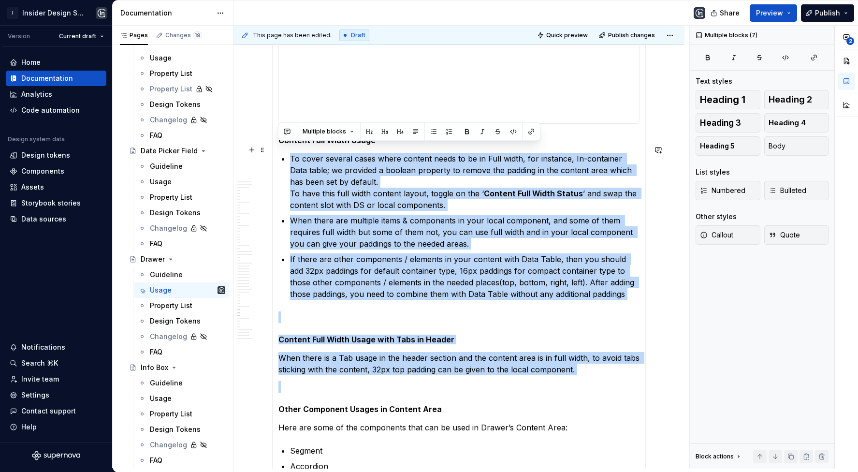
drag, startPoint x: 279, startPoint y: 402, endPoint x: 275, endPoint y: 154, distance: 248.5
click at [275, 154] on div "**********" at bounding box center [459, 224] width 374 height 602
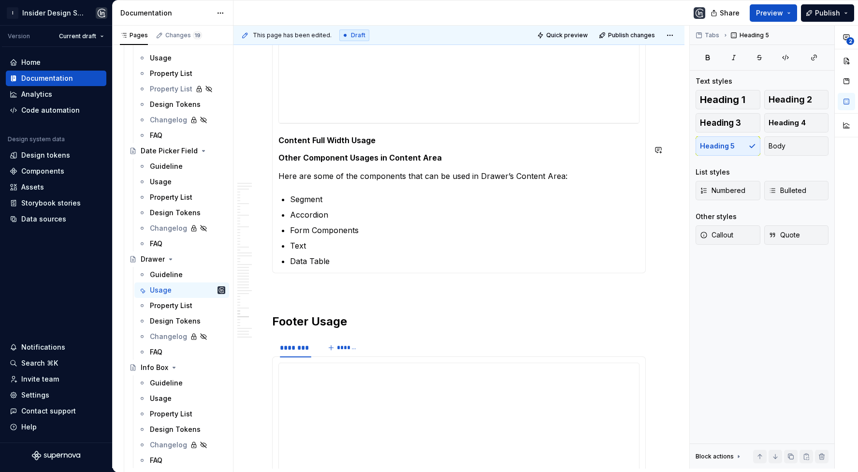
scroll to position [102, 0]
click at [284, 145] on h5 "Content Full Width Usage" at bounding box center [458, 140] width 361 height 10
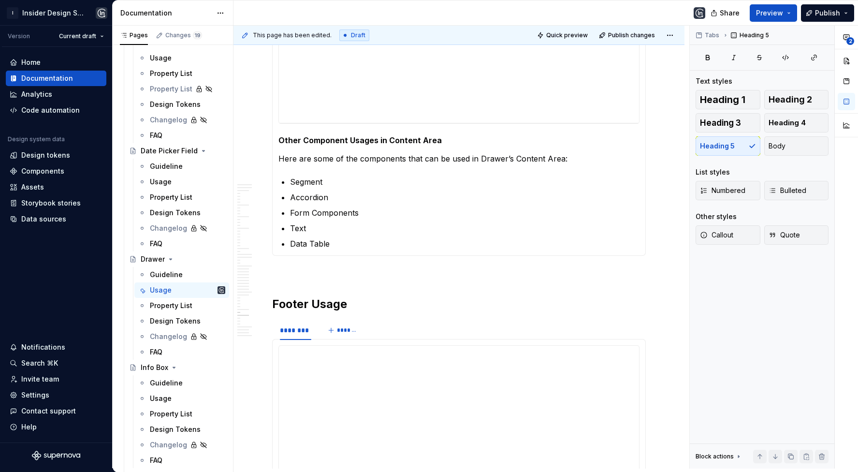
scroll to position [92, 0]
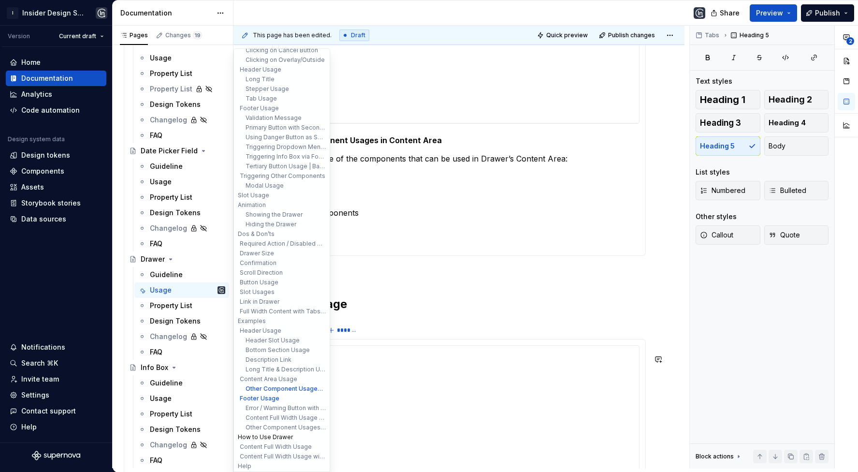
click at [278, 439] on button "How to Use Drawer" at bounding box center [282, 437] width 92 height 10
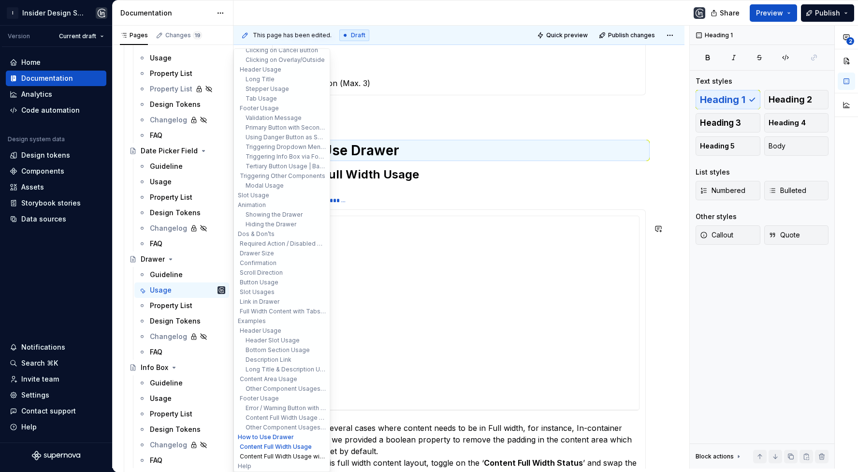
click at [280, 454] on button "Content Full Width Usage with Tabs in Header" at bounding box center [282, 457] width 92 height 10
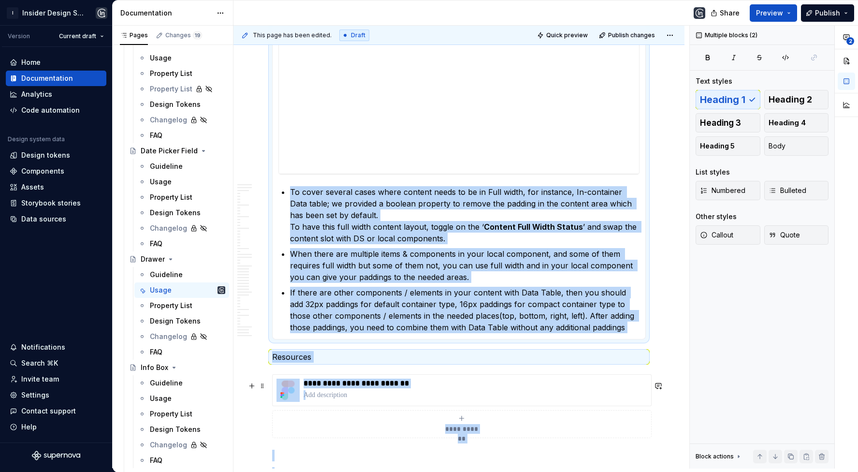
scroll to position [13269, 0]
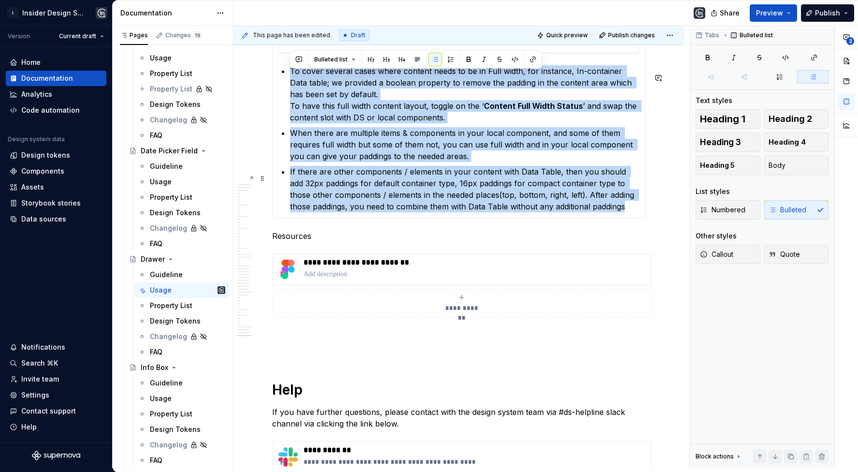
drag, startPoint x: 287, startPoint y: 292, endPoint x: 608, endPoint y: 208, distance: 332.4
click at [608, 208] on section-item-column "**********" at bounding box center [458, 35] width 361 height 353
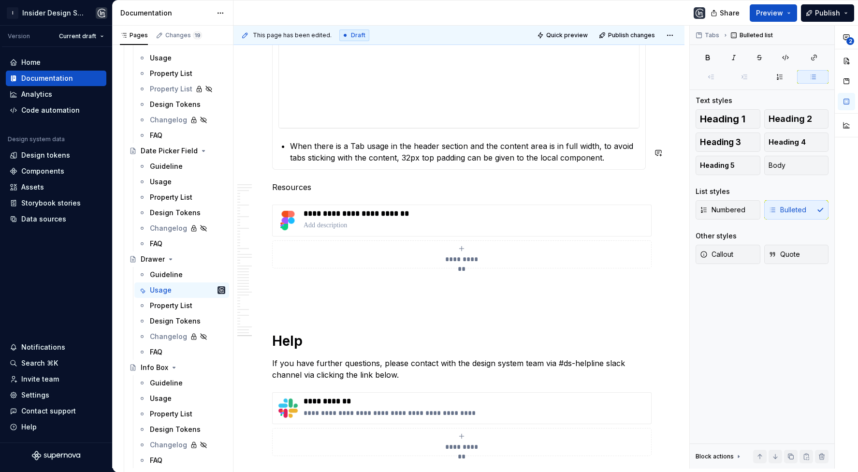
scroll to position [13166, 0]
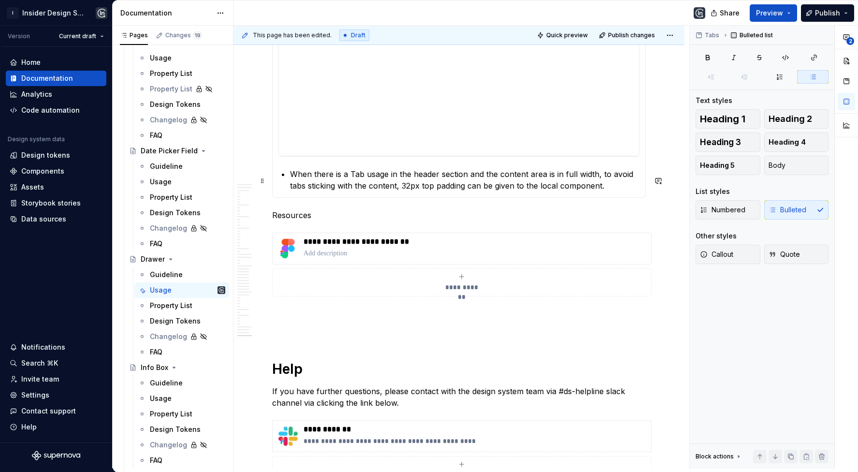
click at [510, 183] on p "When there is a Tab usage in the header section and the content area is in full…" at bounding box center [465, 179] width 350 height 23
click at [788, 167] on button "Body" at bounding box center [796, 165] width 65 height 19
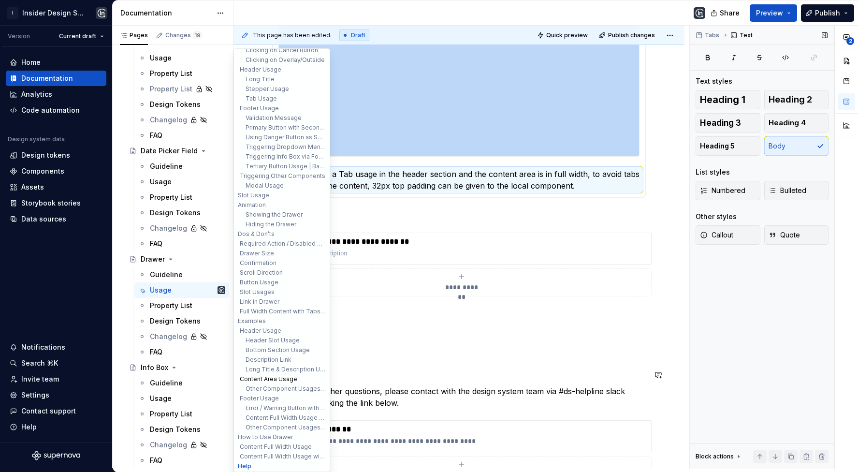
click at [277, 376] on button "Content Area Usage" at bounding box center [282, 379] width 92 height 10
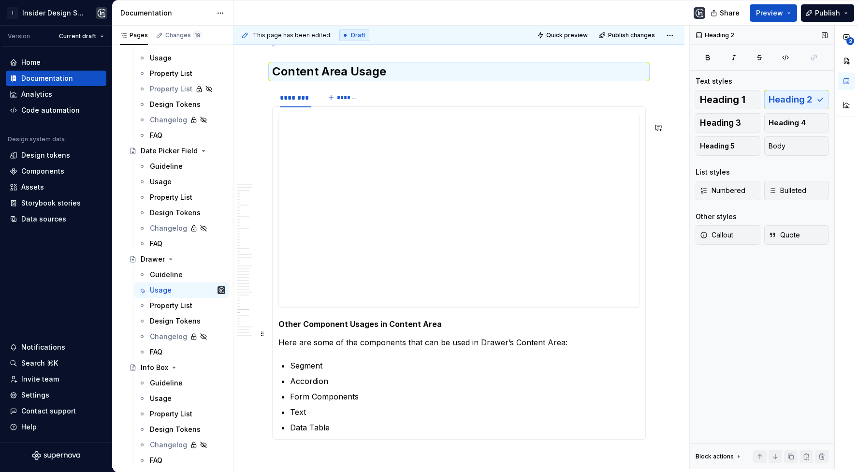
scroll to position [11580, 0]
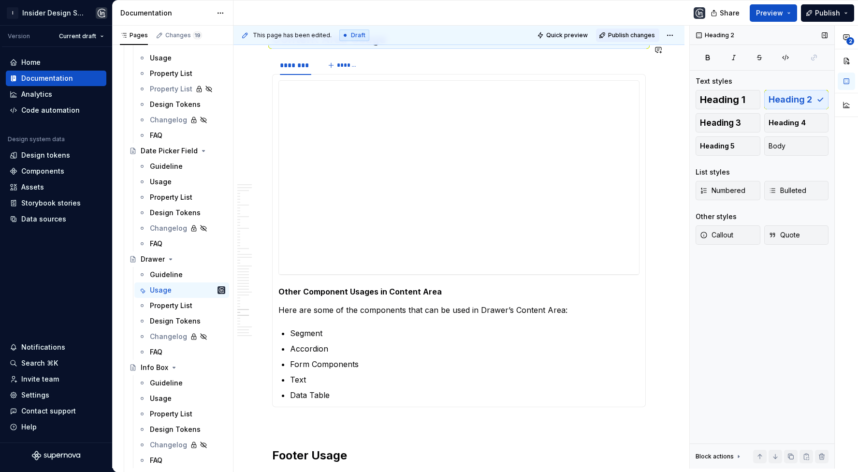
click at [629, 33] on span "Publish changes" at bounding box center [631, 35] width 47 height 8
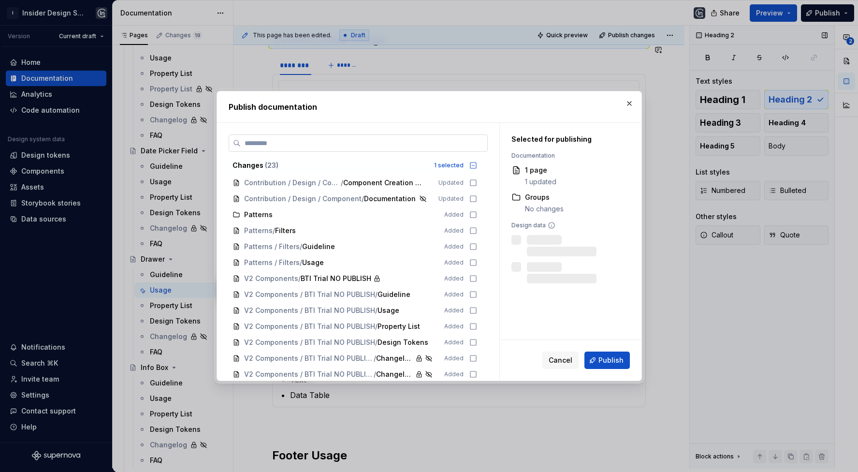
click at [341, 142] on input "search" at bounding box center [364, 143] width 247 height 10
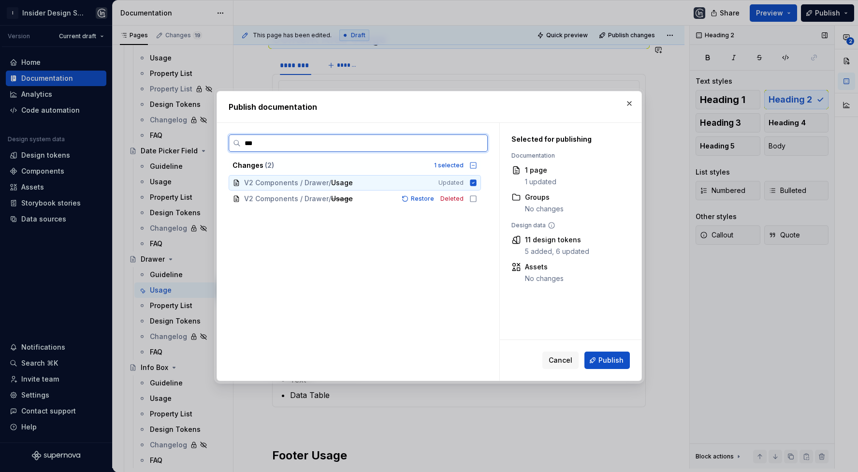
type input "****"
click at [367, 180] on div "V2 Components / Drawer / Usage" at bounding box center [335, 183] width 183 height 10
click at [350, 178] on span "Usage" at bounding box center [342, 183] width 22 height 10
click at [617, 365] on span "Publish" at bounding box center [610, 360] width 25 height 10
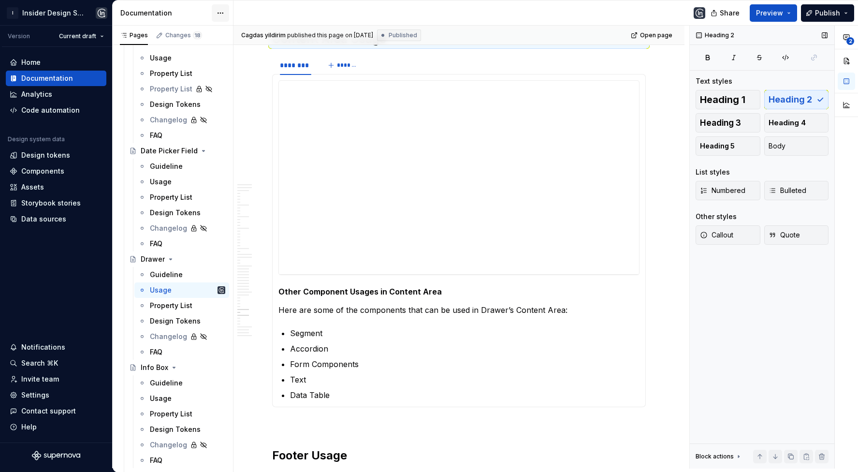
type textarea "*"
